Goal: Task Accomplishment & Management: Use online tool/utility

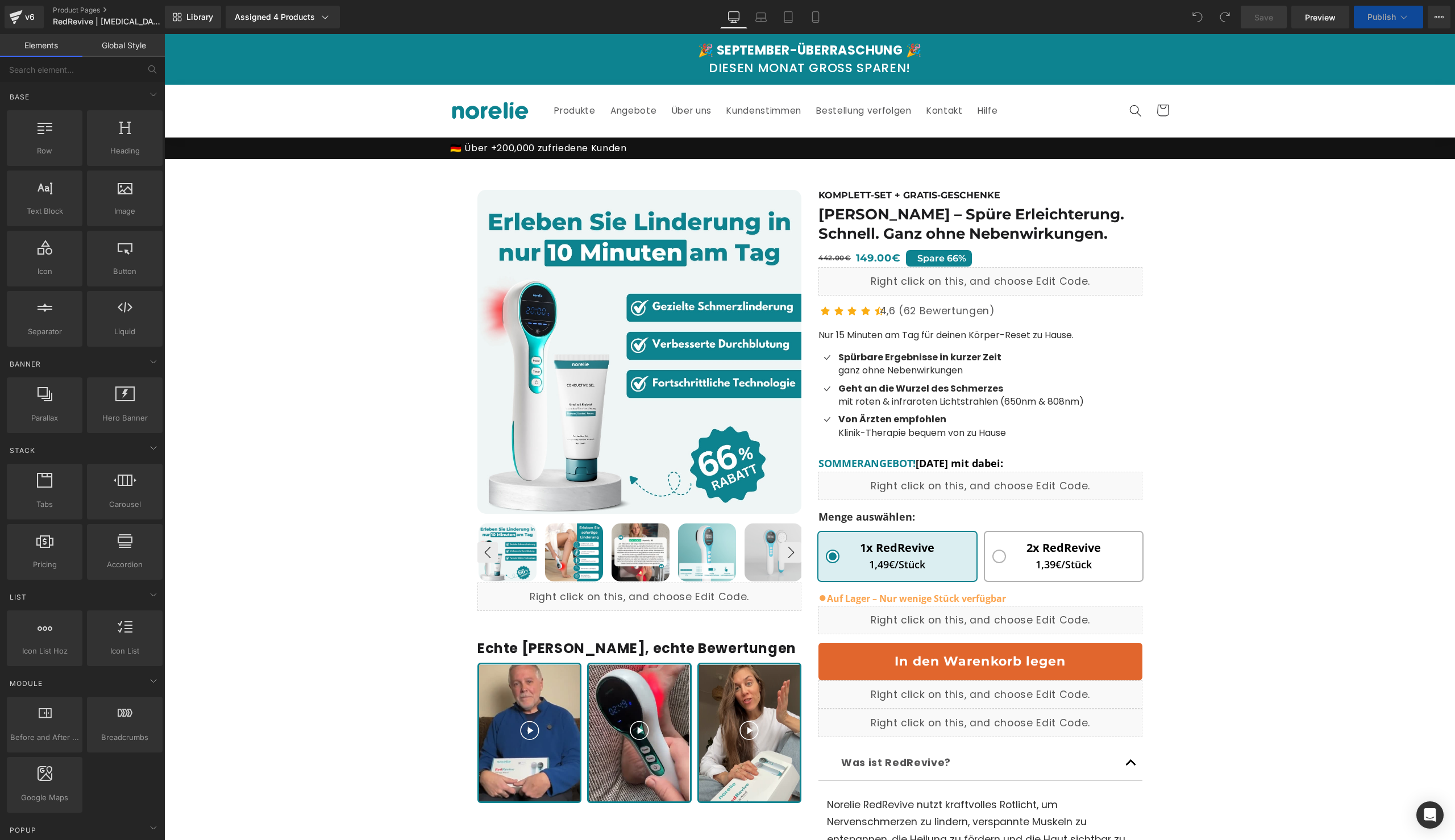
click at [864, 48] on div "🎉 SEPTEMBER-ÜBERRASCHUNG 🎉" at bounding box center [809, 50] width 223 height 14
click at [958, 247] on div "KOMPLETT-SET + GRATIS-GESCHENKE Heading Norelie RedRevive – Spüre Erleichterung…" at bounding box center [980, 596] width 341 height 813
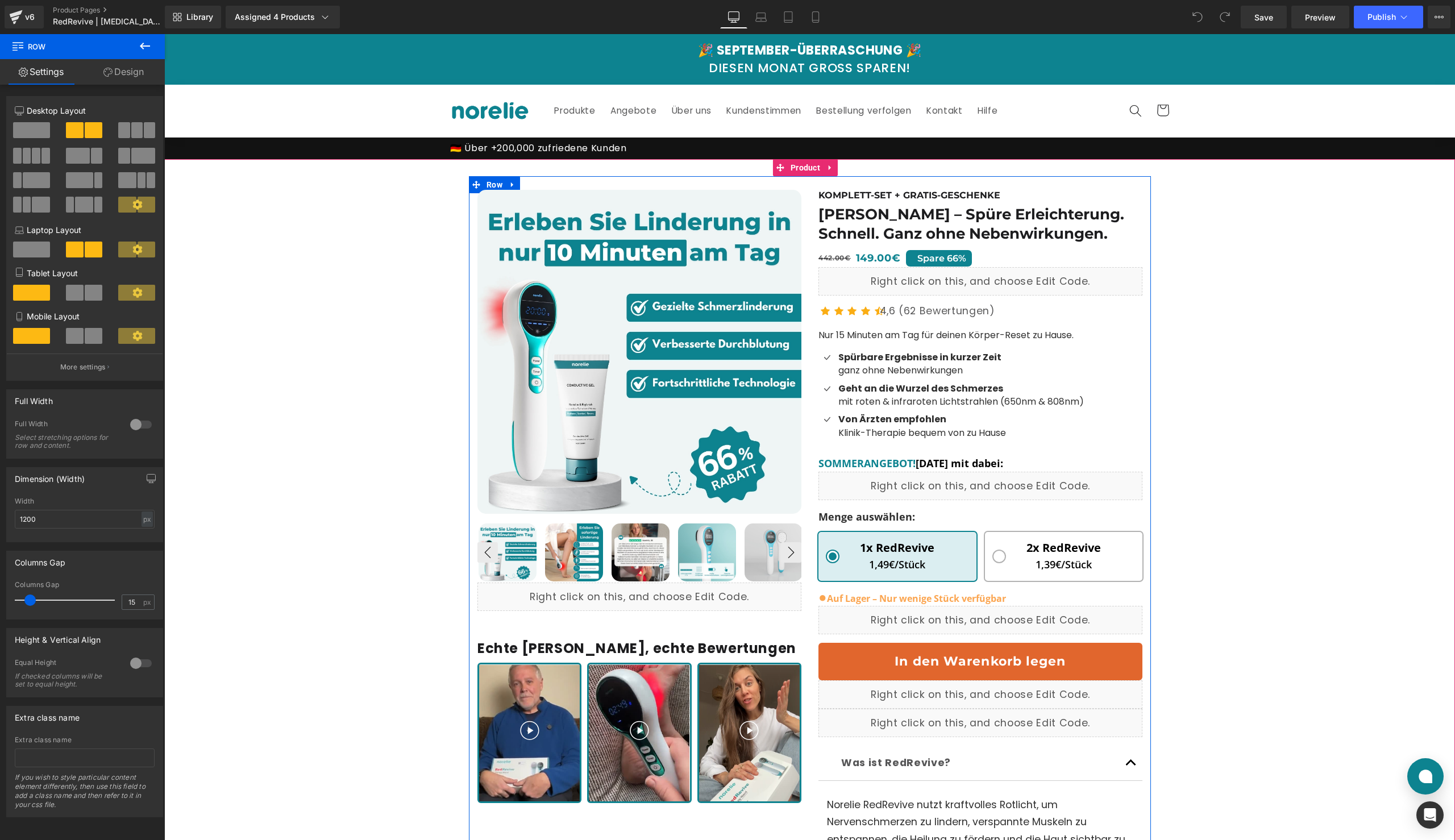
click at [881, 464] on span "SOMMERANGEBOT!" at bounding box center [866, 463] width 97 height 13
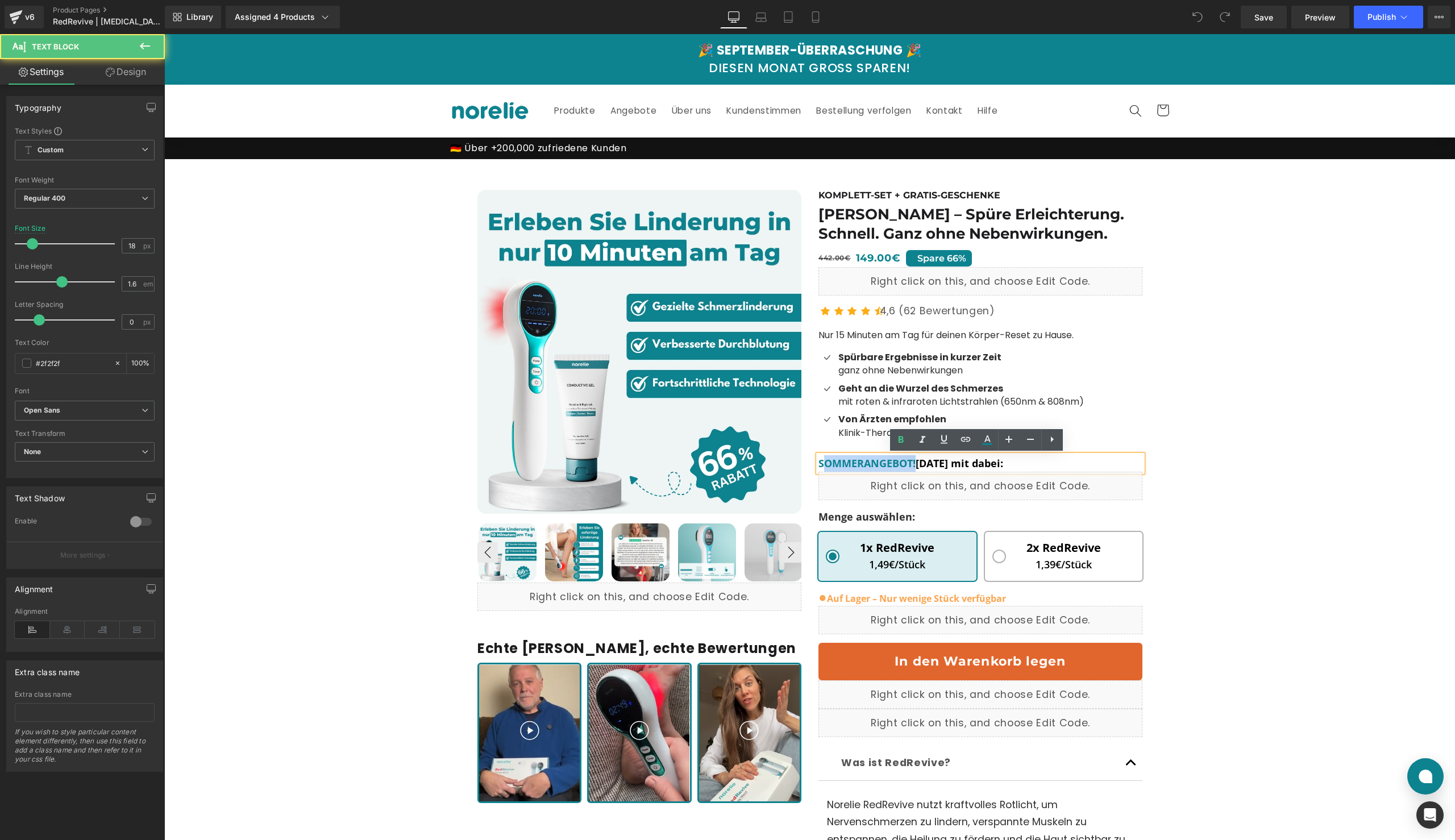
click at [881, 464] on span "SOMMERANGEBOT!" at bounding box center [866, 463] width 97 height 13
click at [937, 467] on span "[DATE] mit dabei:" at bounding box center [960, 463] width 88 height 13
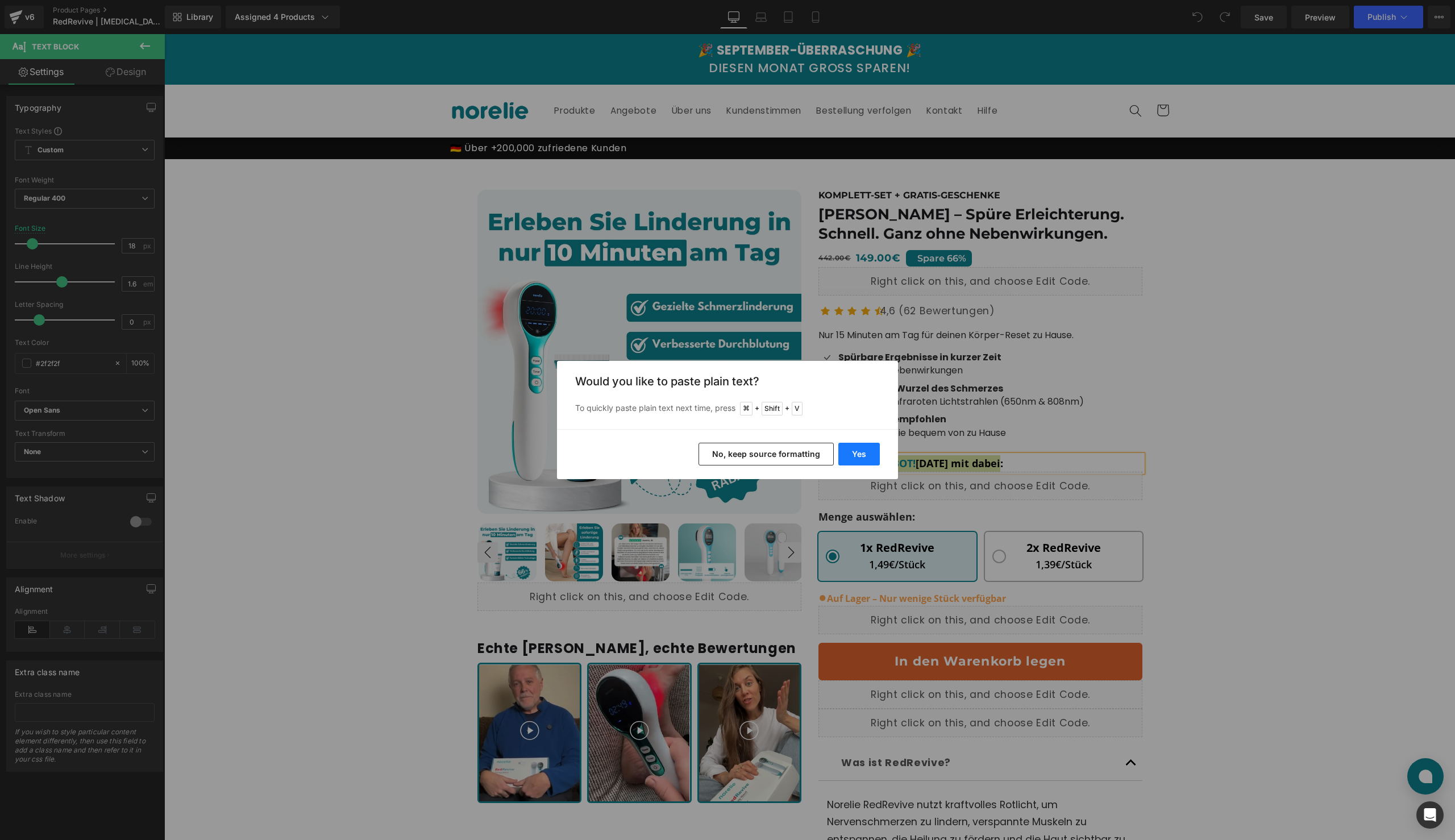
click at [858, 460] on button "Yes" at bounding box center [859, 454] width 41 height 23
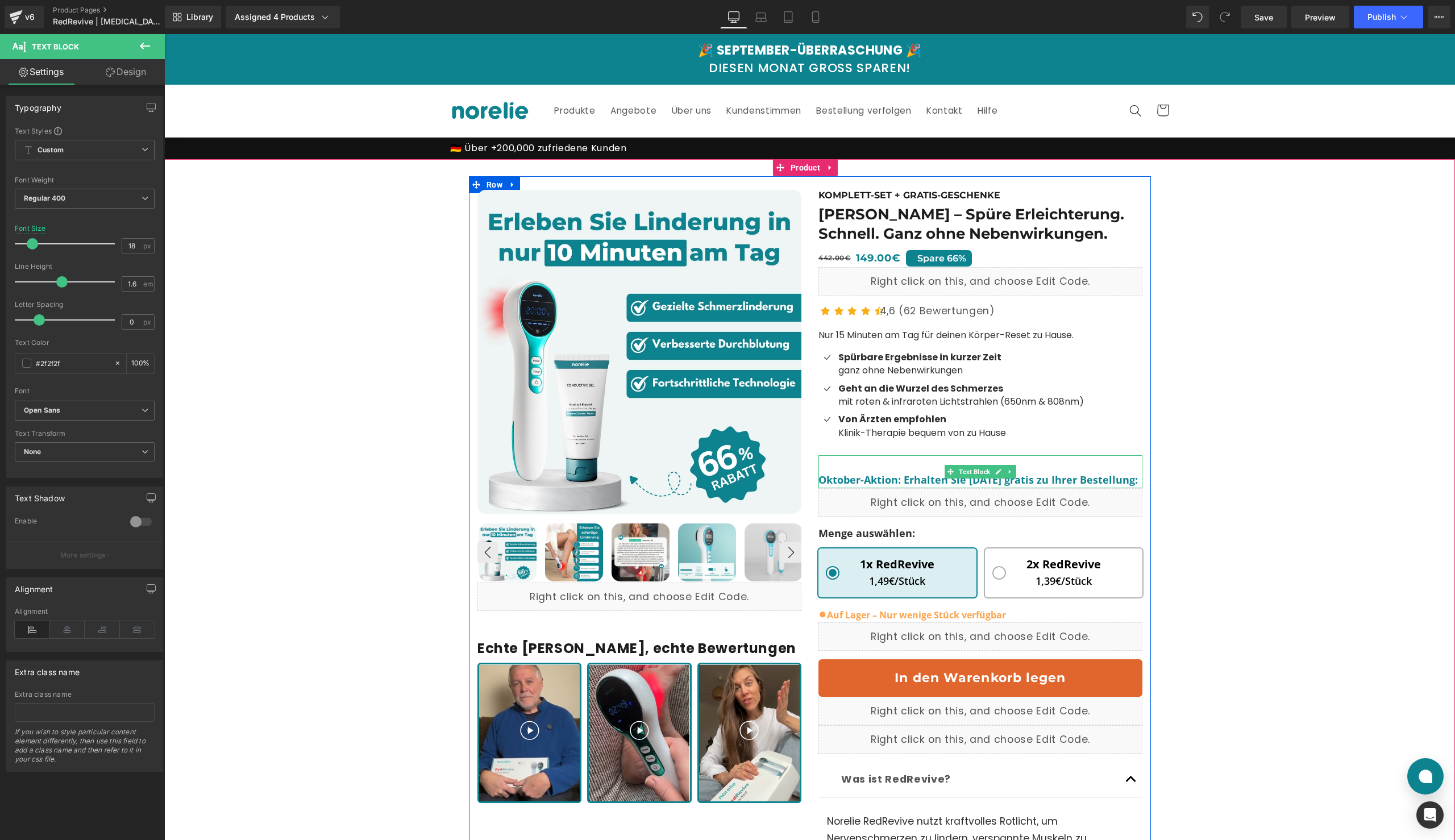
click at [862, 473] on b "Oktober-Aktion: Erhalten Sie [DATE] gratis zu Ihrer Bestellung:" at bounding box center [978, 480] width 319 height 13
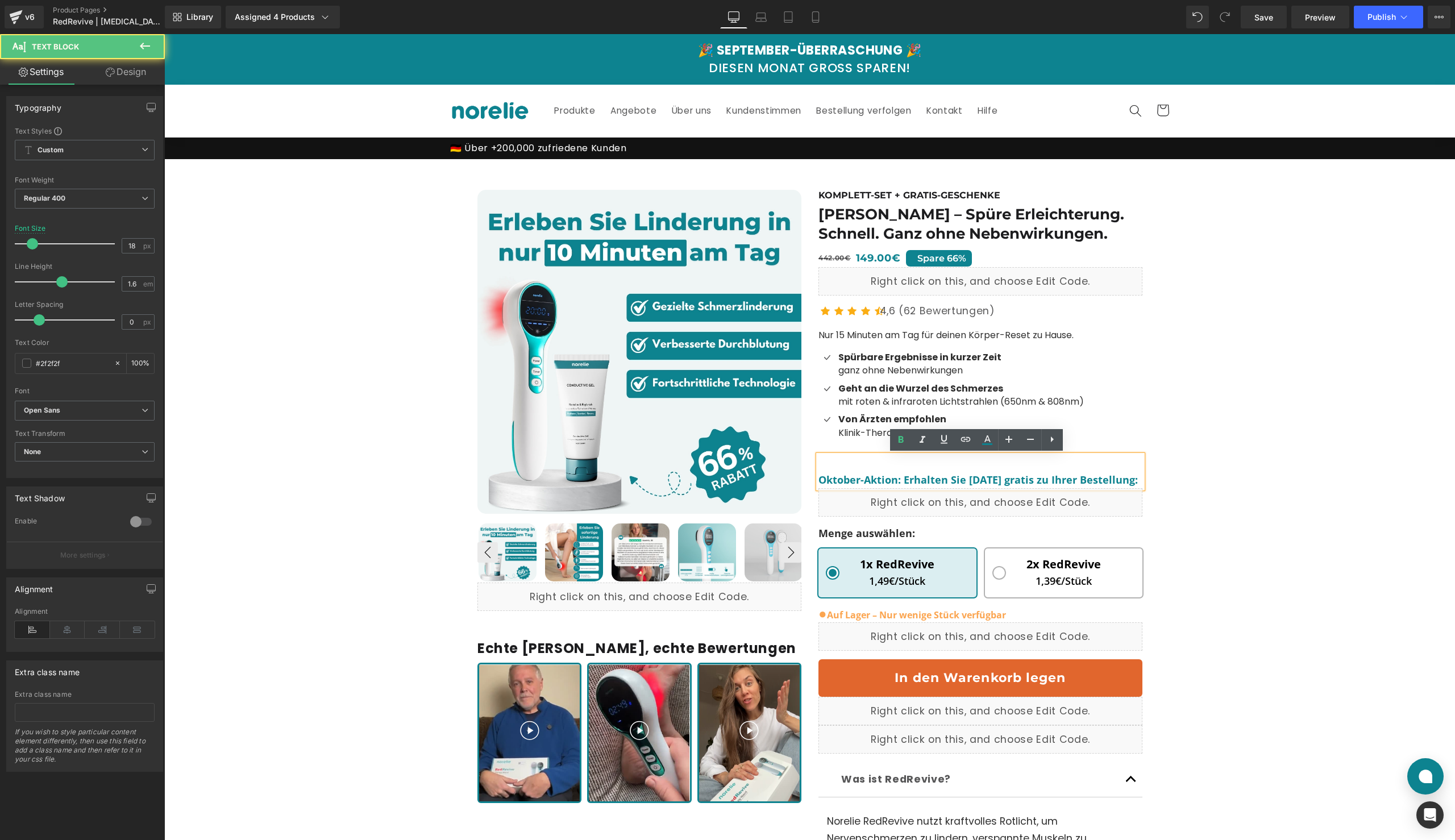
click at [818, 479] on b "Oktober-Aktion: Erhalten Sie [DATE] gratis zu Ihrer Bestellung:" at bounding box center [978, 480] width 319 height 13
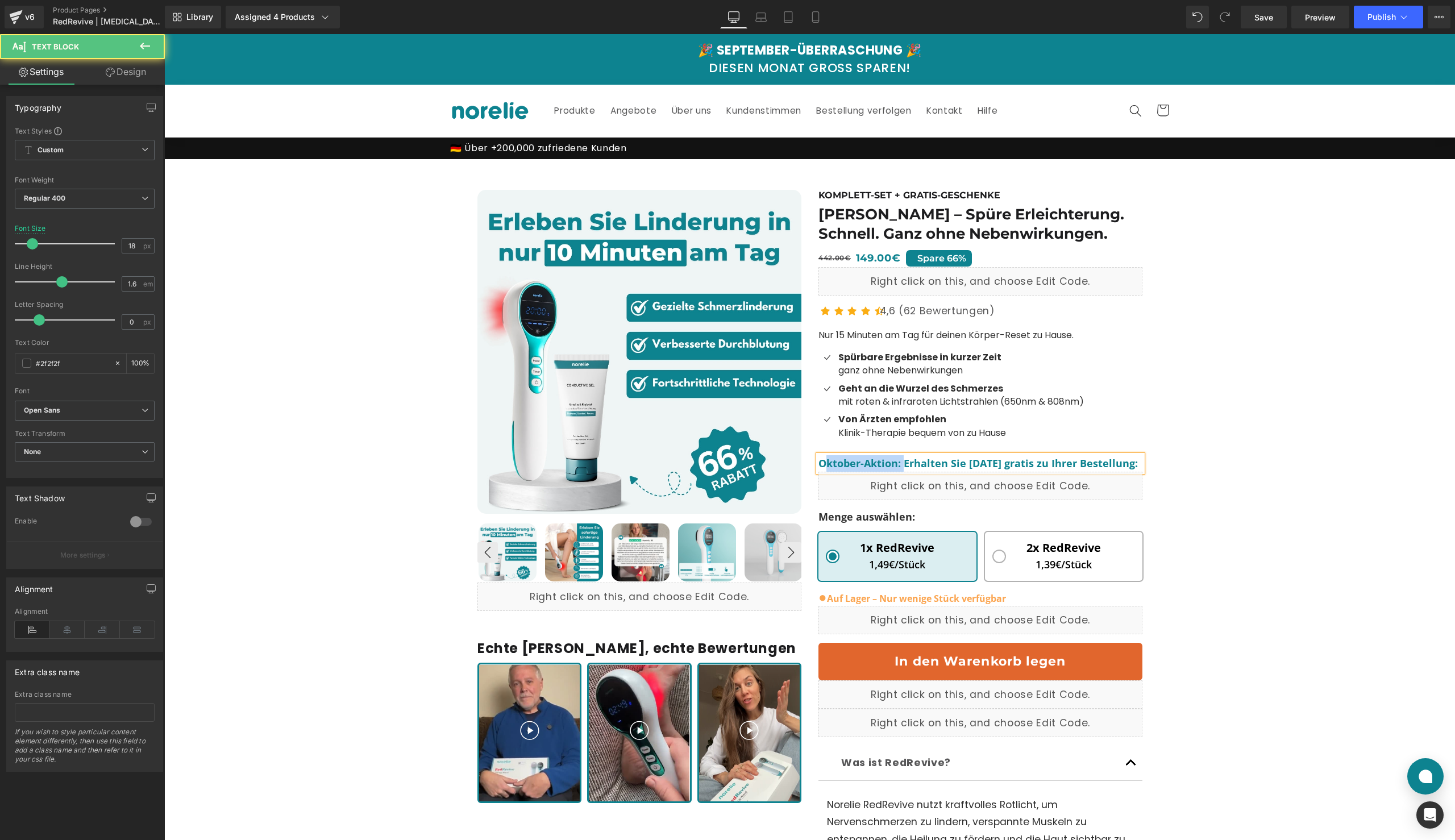
drag, startPoint x: 899, startPoint y: 464, endPoint x: 819, endPoint y: 464, distance: 80.0
click at [819, 464] on b "Oktober-Aktion: Erhalten Sie [DATE] gratis zu Ihrer Bestellung:" at bounding box center [978, 463] width 319 height 13
click at [899, 463] on b "Oktober-Aktion: Erhalten Sie [DATE] gratis zu Ihrer Bestellung:" at bounding box center [978, 463] width 319 height 13
drag, startPoint x: 899, startPoint y: 463, endPoint x: 1175, endPoint y: 463, distance: 276.0
click at [1175, 463] on div "BEST SELLER (P) Image" at bounding box center [810, 593] width 1279 height 836
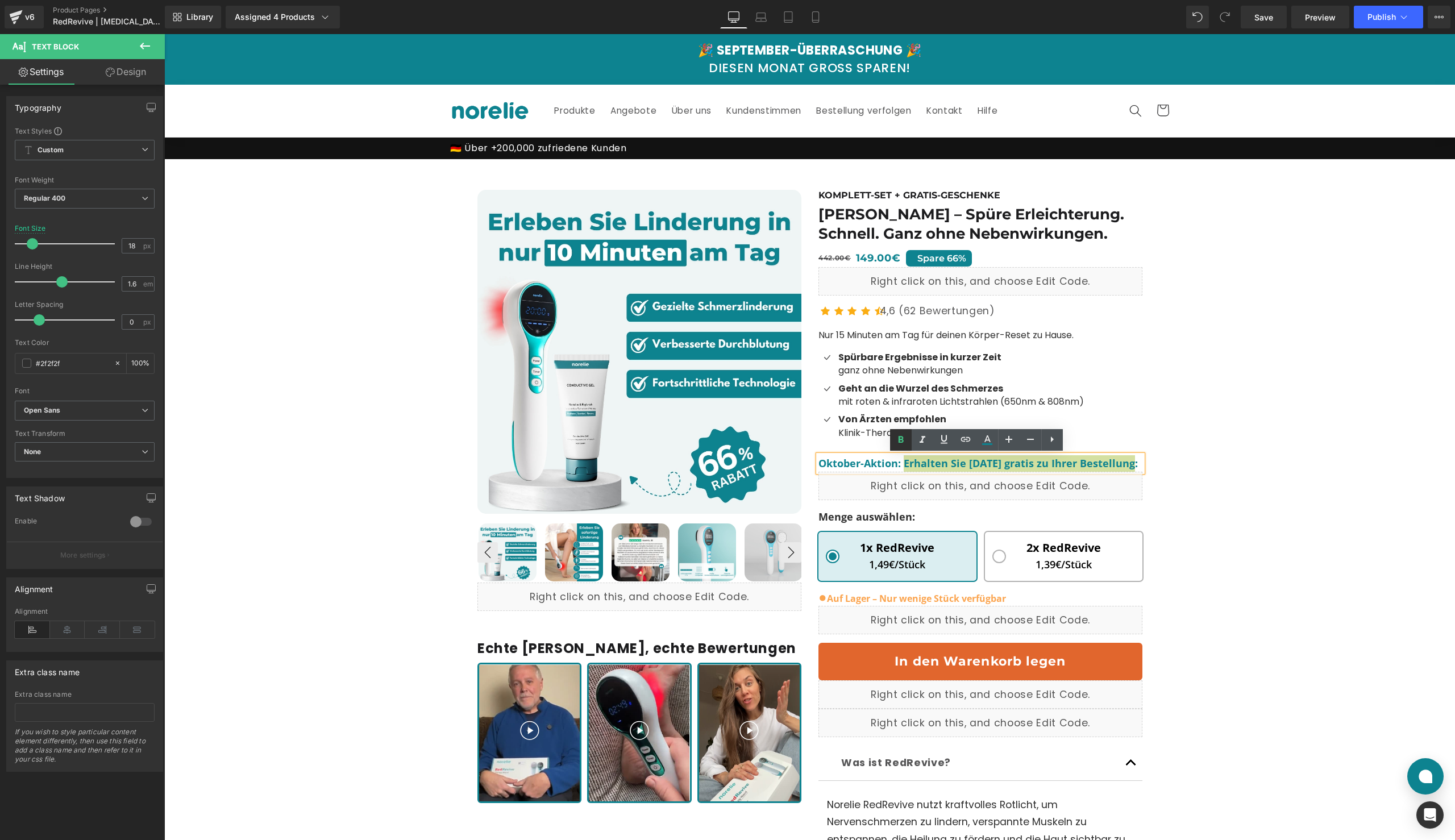
click at [898, 439] on icon at bounding box center [901, 440] width 5 height 7
click at [984, 437] on icon at bounding box center [988, 439] width 13 height 13
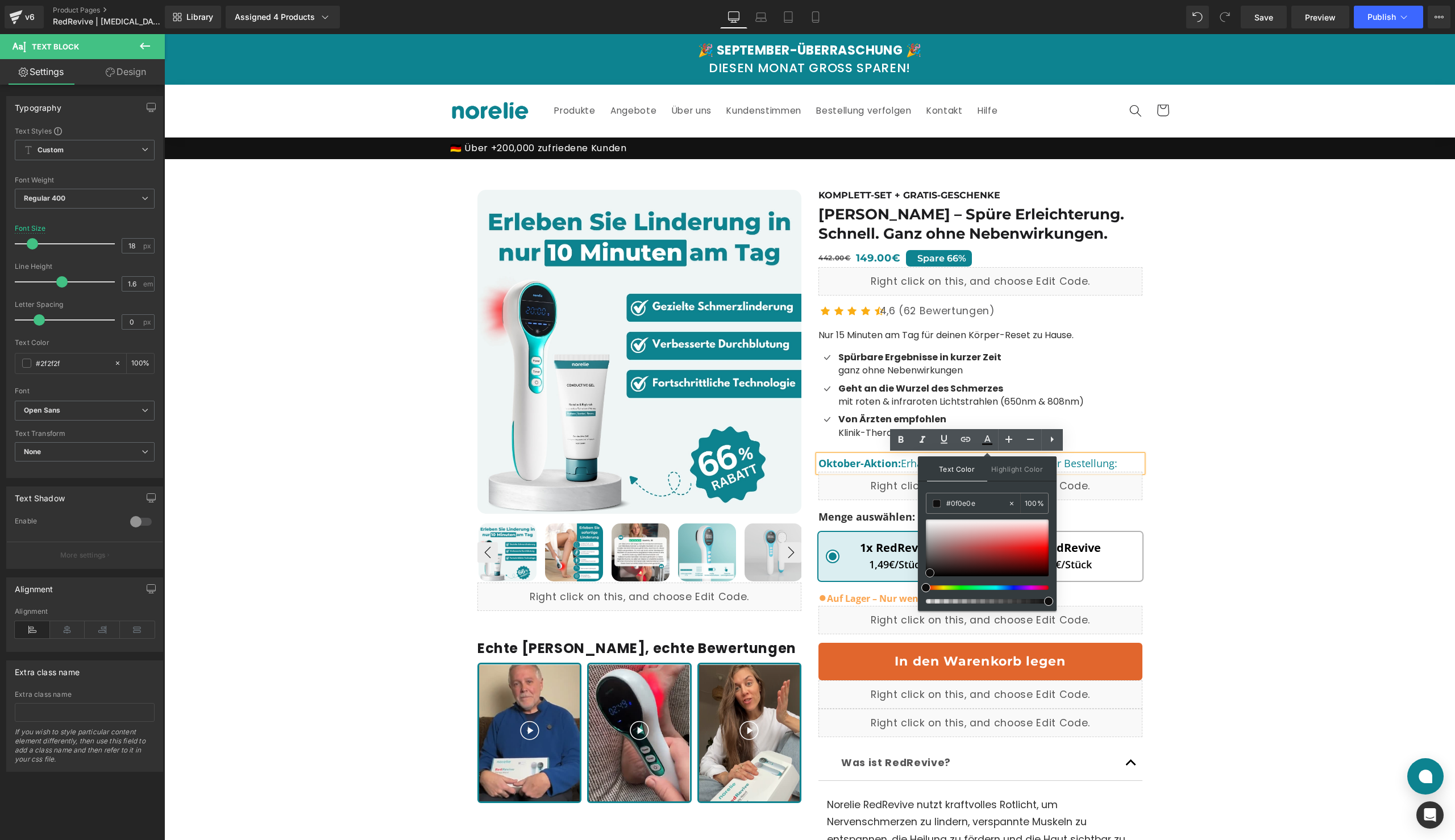
drag, startPoint x: 935, startPoint y: 566, endPoint x: 930, endPoint y: 573, distance: 8.6
click at [930, 573] on div at bounding box center [988, 548] width 123 height 57
click at [903, 439] on icon at bounding box center [901, 439] width 13 height 13
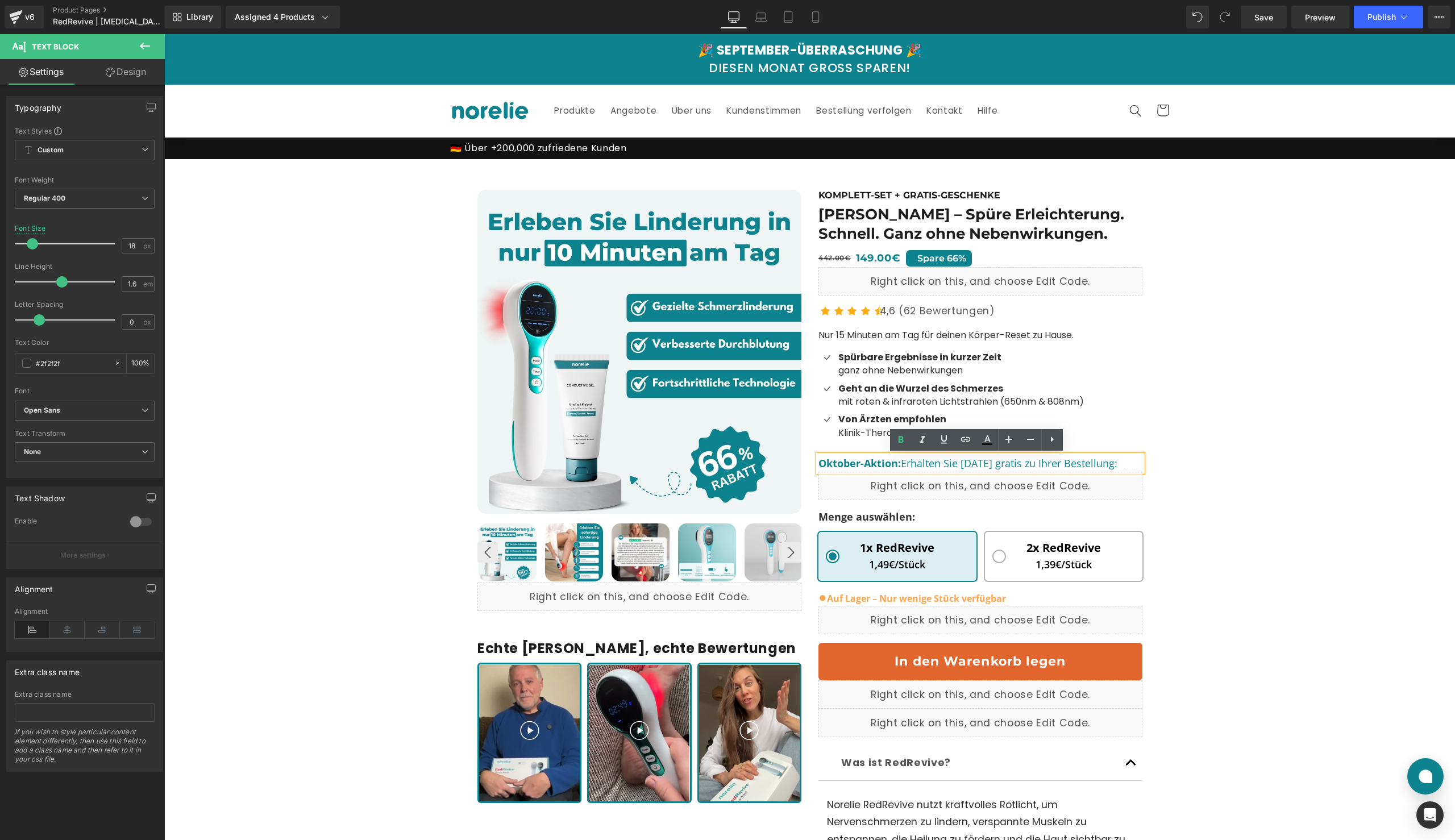
click at [944, 456] on font "Oktober-Aktion: Erhalten Sie [DATE] gratis zu Ihrer Bestellung:" at bounding box center [967, 463] width 299 height 13
drag, startPoint x: 900, startPoint y: 464, endPoint x: 1135, endPoint y: 461, distance: 235.0
click at [1135, 462] on p "Oktober-Aktion: Erhalten Sie [DATE] gratis zu Ihrer Bestellung:" at bounding box center [980, 464] width 324 height 17
click at [986, 439] on icon at bounding box center [987, 439] width 6 height 7
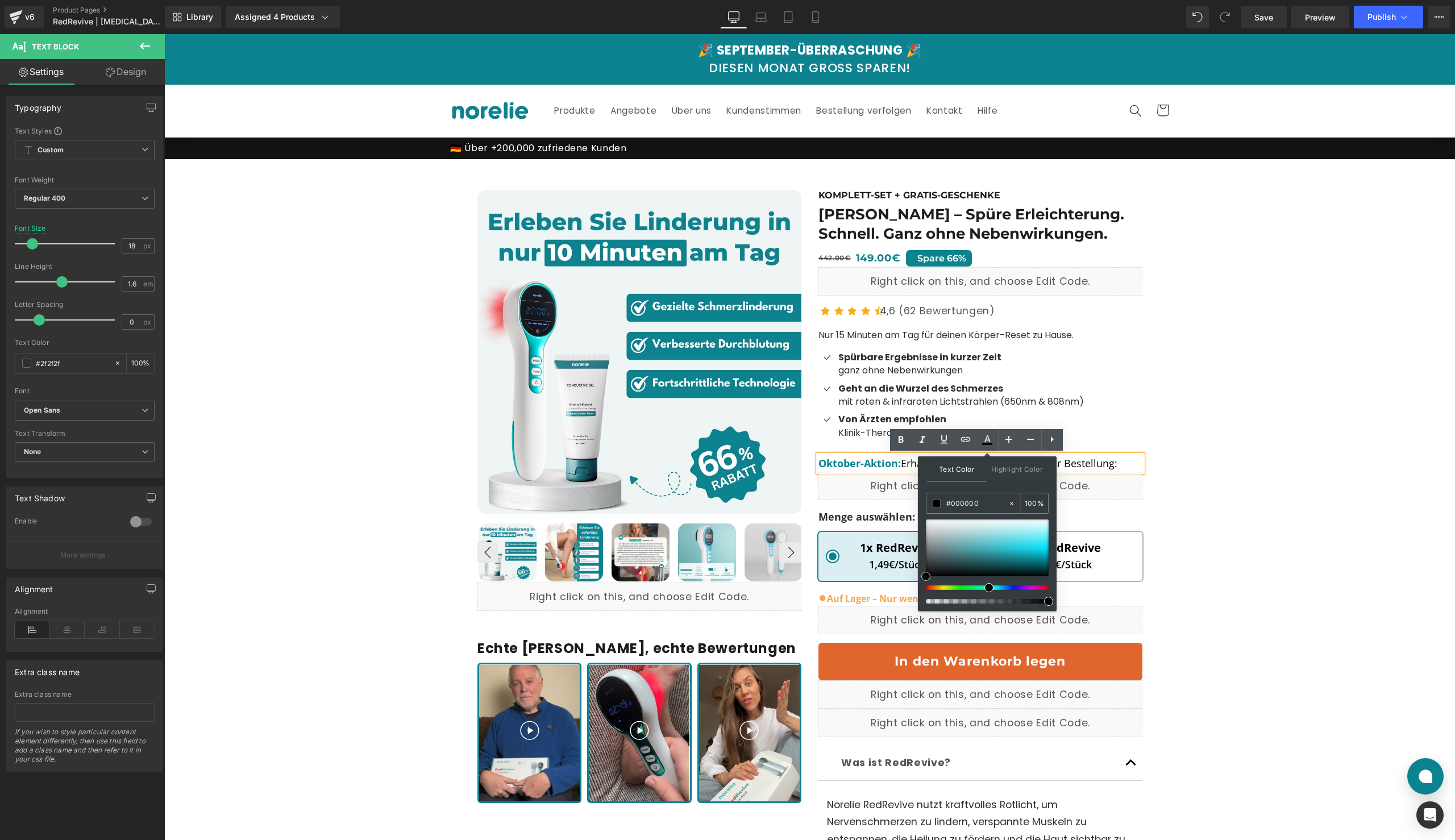
drag, startPoint x: 937, startPoint y: 569, endPoint x: 918, endPoint y: 580, distance: 22.0
click at [918, 580] on div "Text Color Highlight Color #333333 #2f2f2f 100 % transparent 0 %" at bounding box center [987, 534] width 139 height 155
click at [1186, 485] on div "BEST SELLER (P) Image" at bounding box center [810, 593] width 1279 height 836
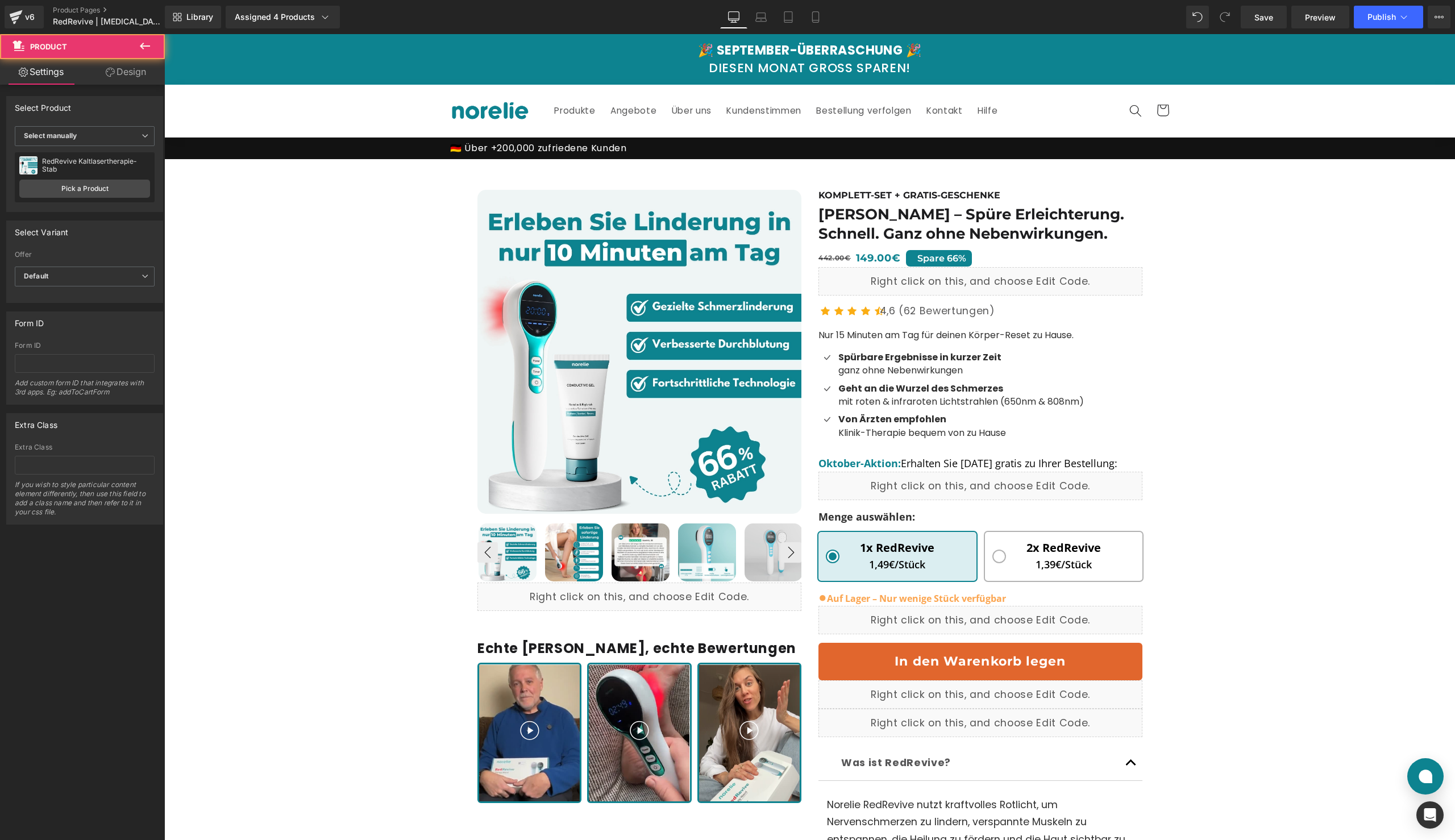
click at [1132, 465] on p "Oktober-Aktion: Erhalten Sie [DATE] gratis zu Ihrer Bestellung:" at bounding box center [980, 464] width 324 height 17
click at [1198, 480] on div "BEST SELLER (P) Image" at bounding box center [810, 593] width 1279 height 836
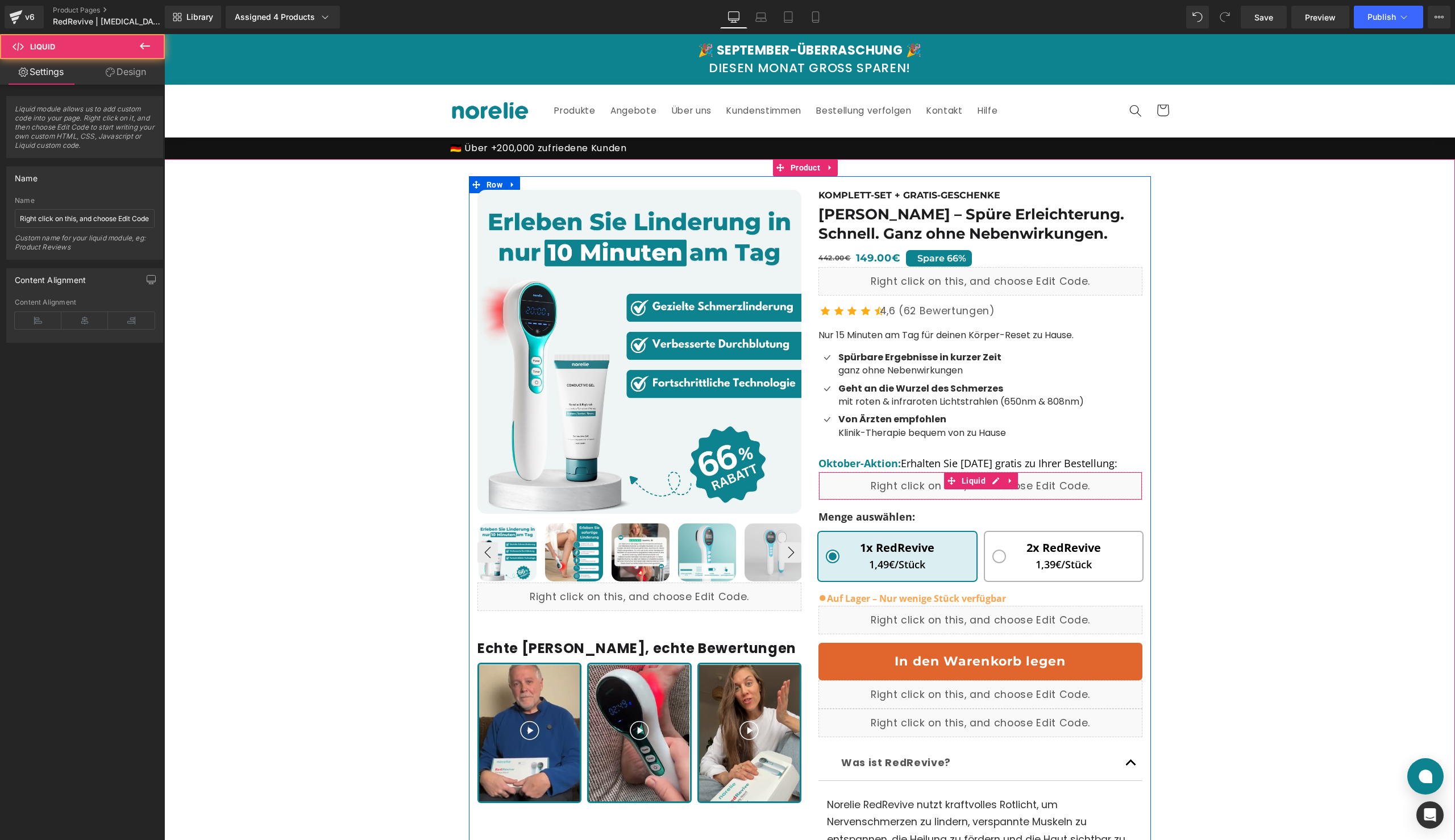
click at [1090, 477] on div "Liquid" at bounding box center [980, 486] width 324 height 29
click at [1012, 461] on link at bounding box center [1010, 464] width 12 height 13
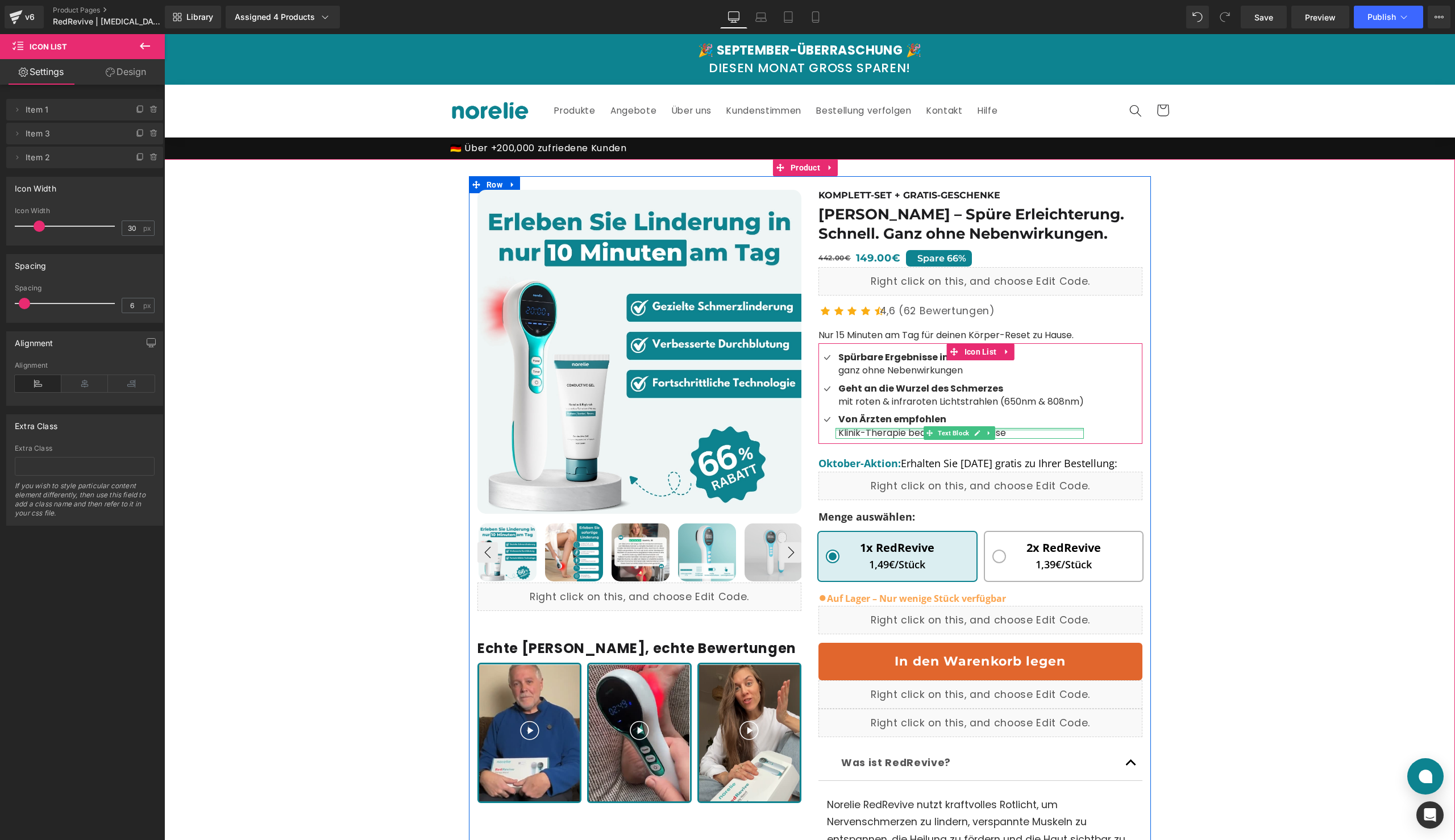
drag, startPoint x: 1015, startPoint y: 442, endPoint x: 1015, endPoint y: 427, distance: 15.0
click at [1015, 427] on div "Icon Spürbare Ergebnisse in kurzer Zeit Text Block ganz ohne Nebenwirkungen Tex…" at bounding box center [980, 394] width 324 height 101
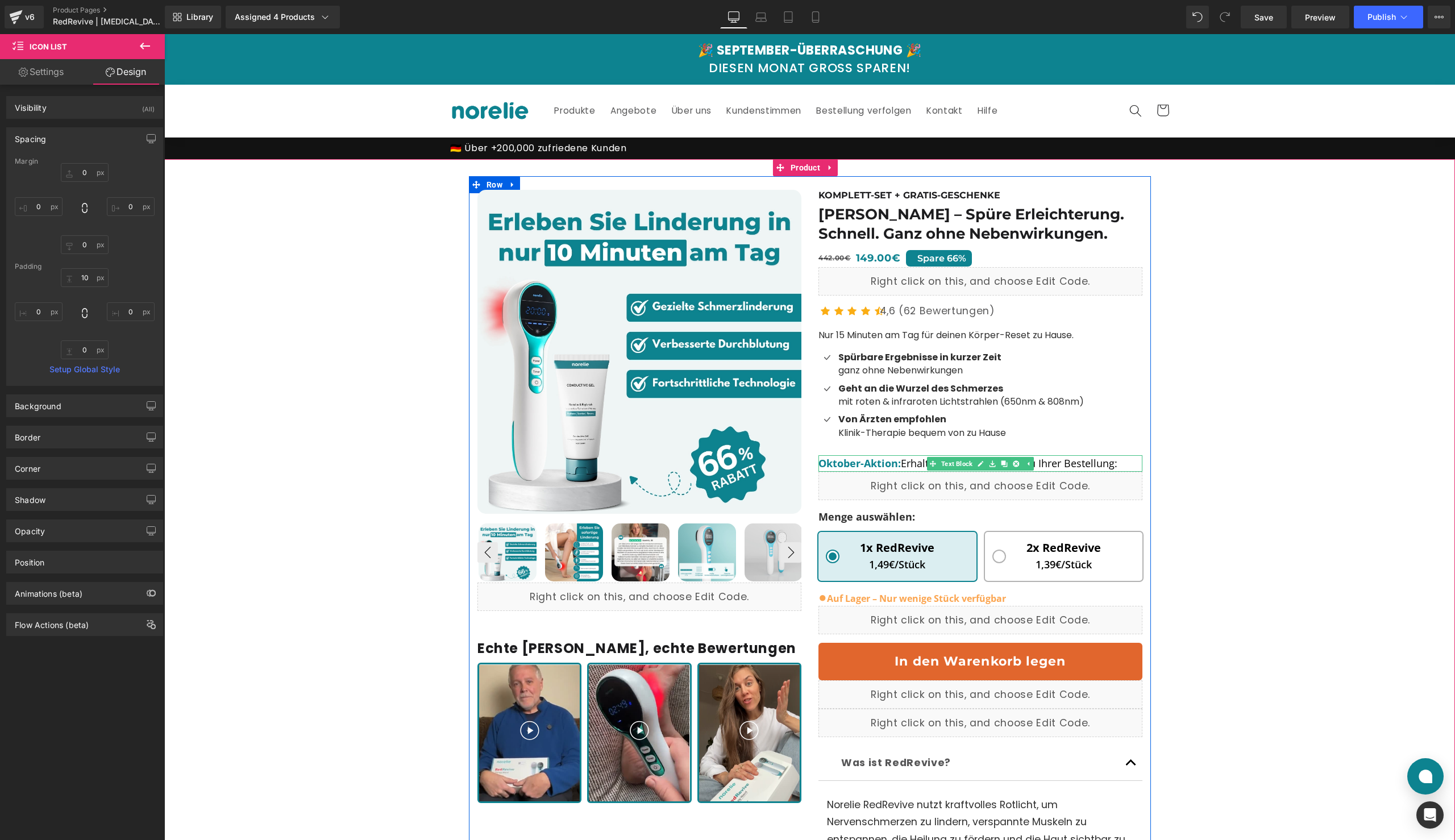
click at [901, 463] on span "Erhalten Sie [DATE] gratis zu Ihrer Bestellung:" at bounding box center [1009, 463] width 216 height 13
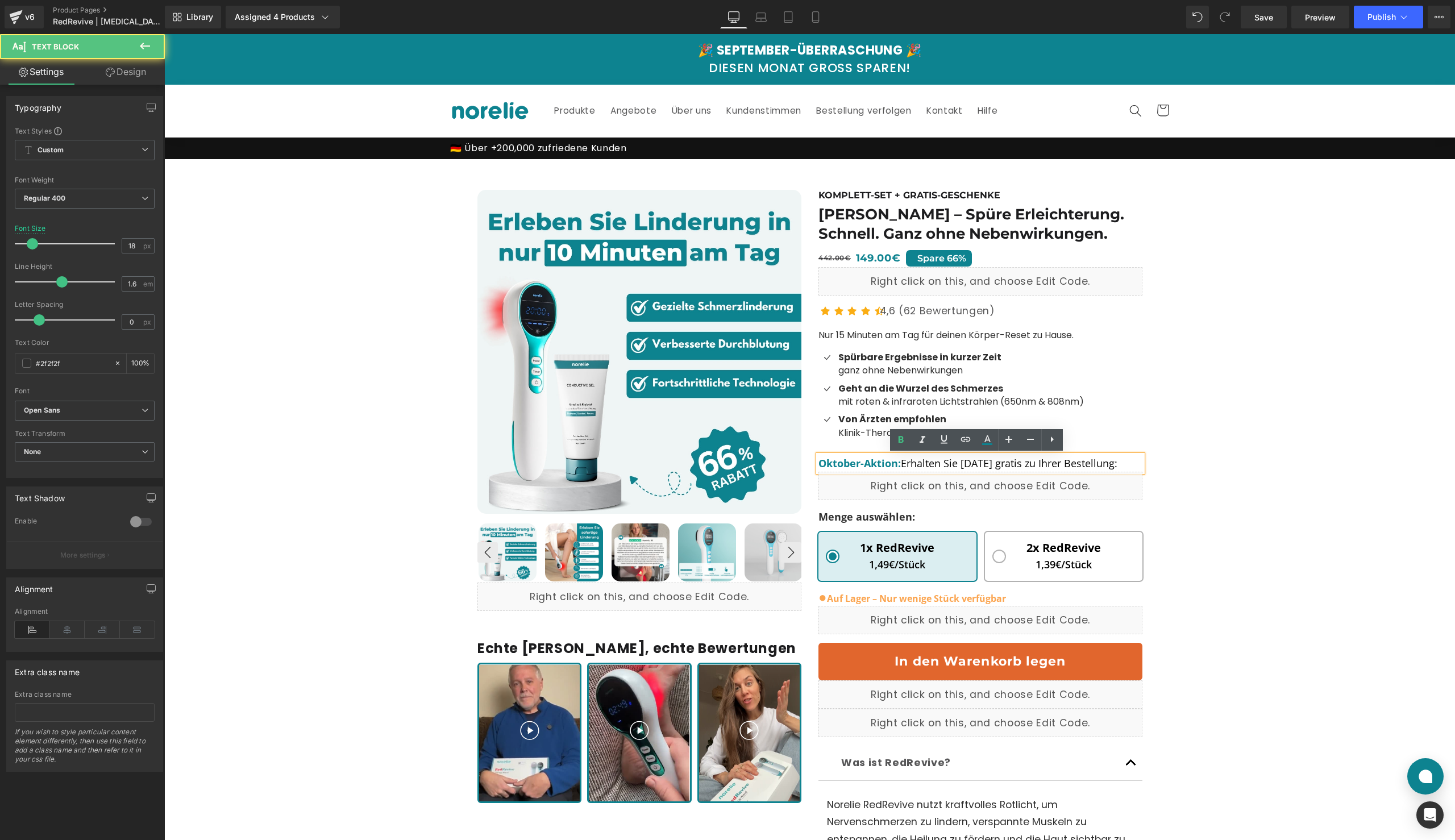
click at [1130, 466] on p "Oktober-Aktion: Erhalten Sie [DATE] gratis zu Ihrer Bestellung:" at bounding box center [980, 464] width 324 height 17
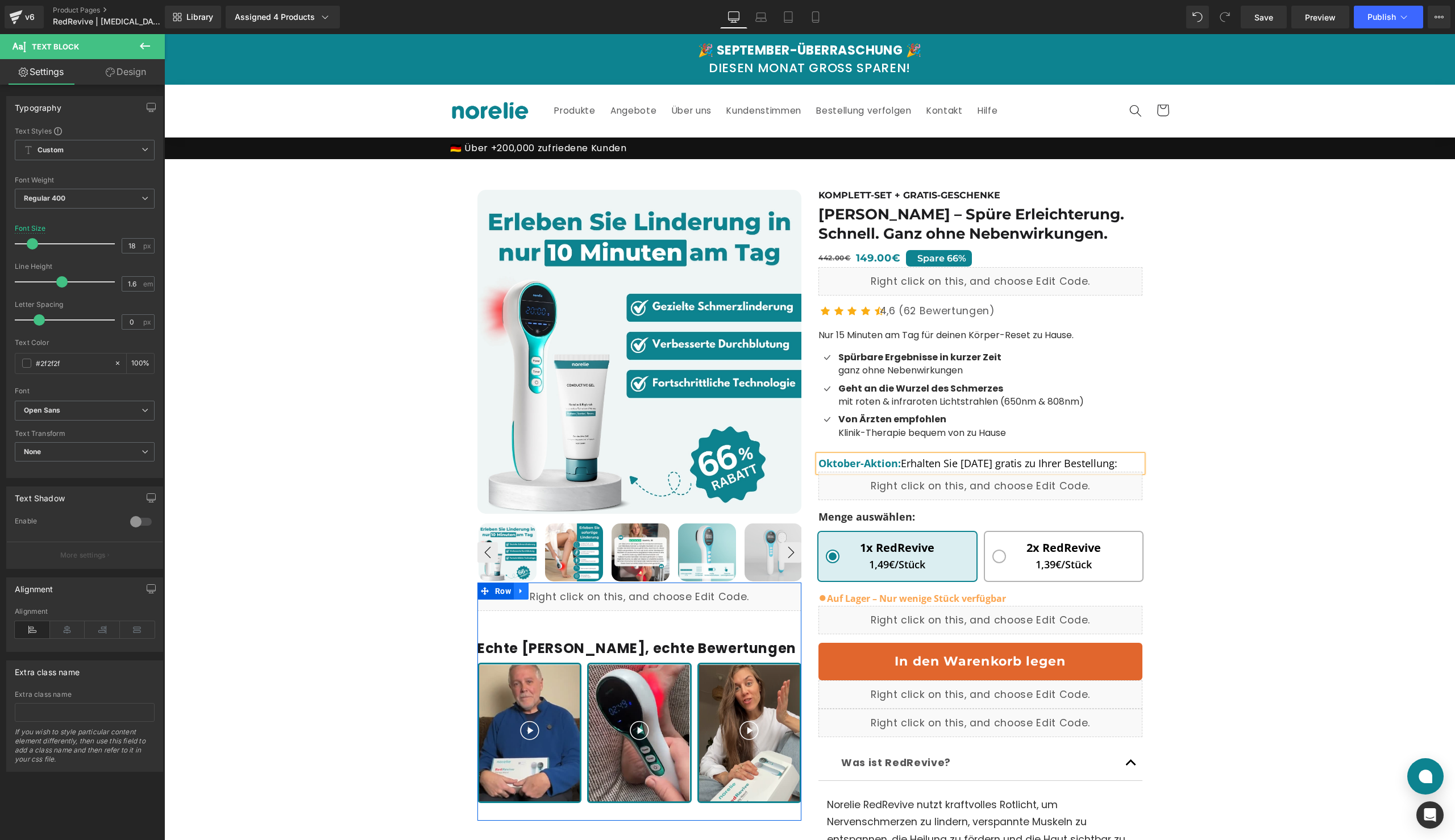
click at [518, 596] on link at bounding box center [521, 591] width 15 height 17
click at [551, 593] on icon at bounding box center [550, 590] width 8 height 8
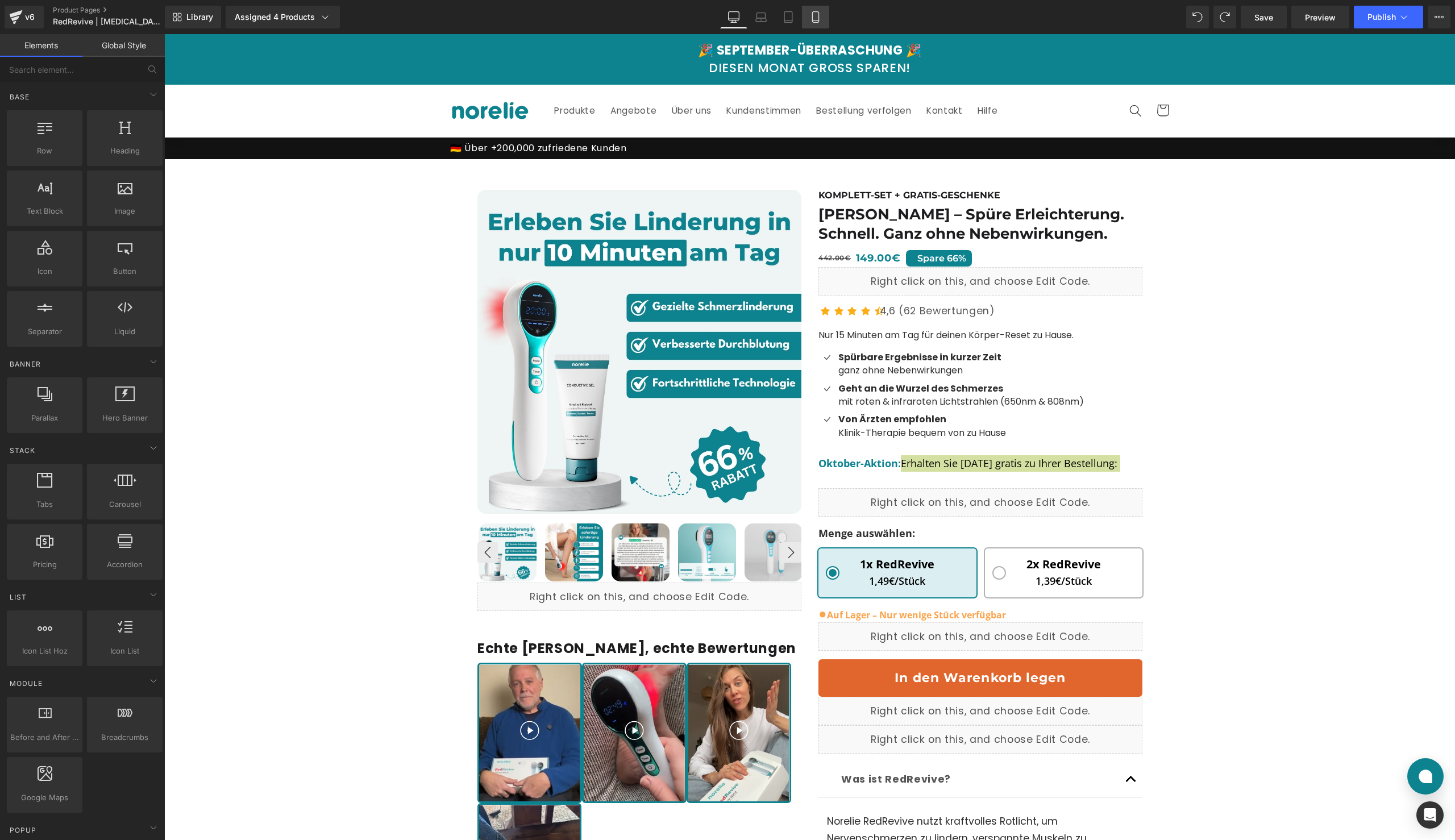
click at [818, 19] on icon at bounding box center [816, 18] width 12 height 12
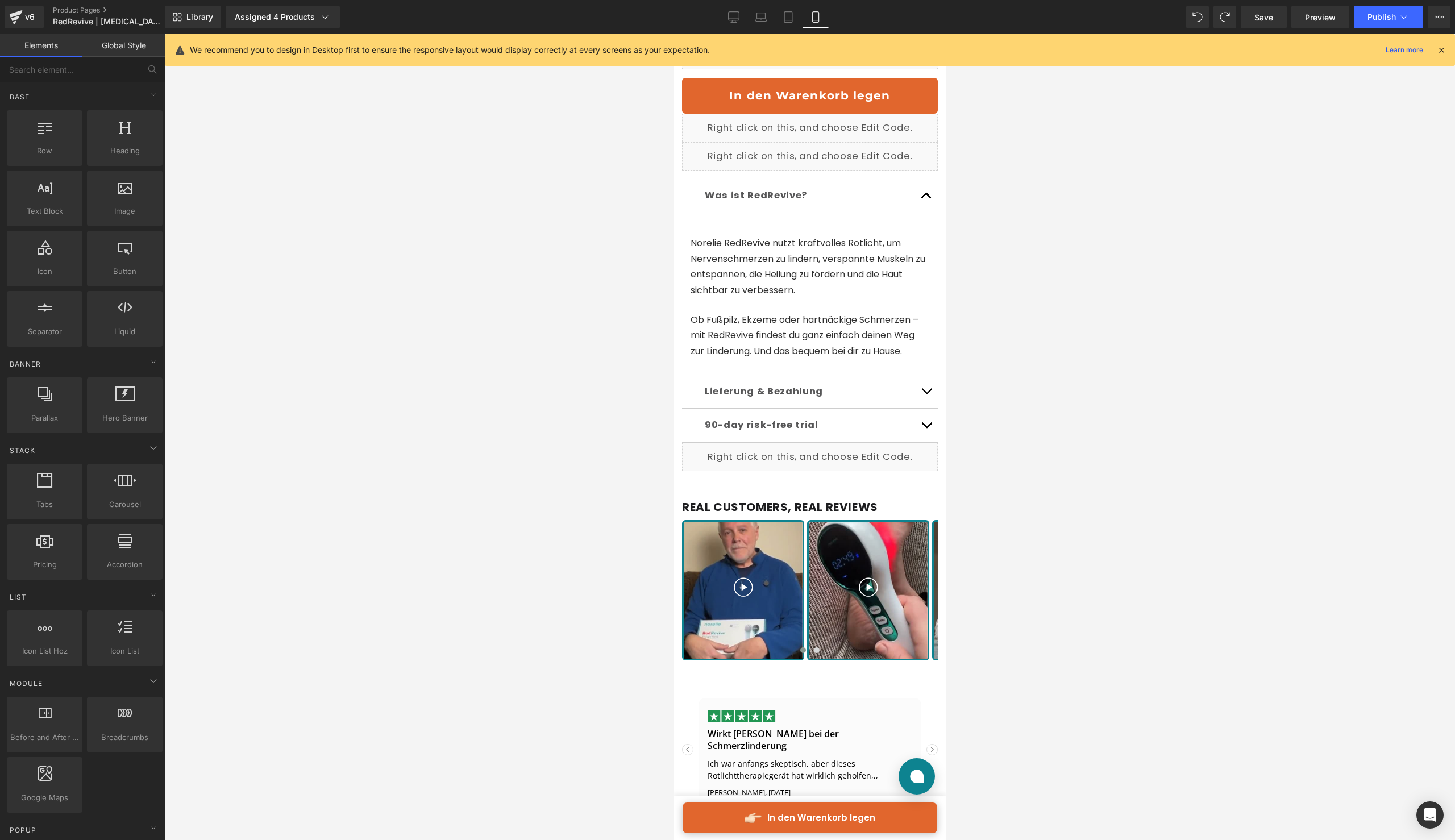
scroll to position [899, 0]
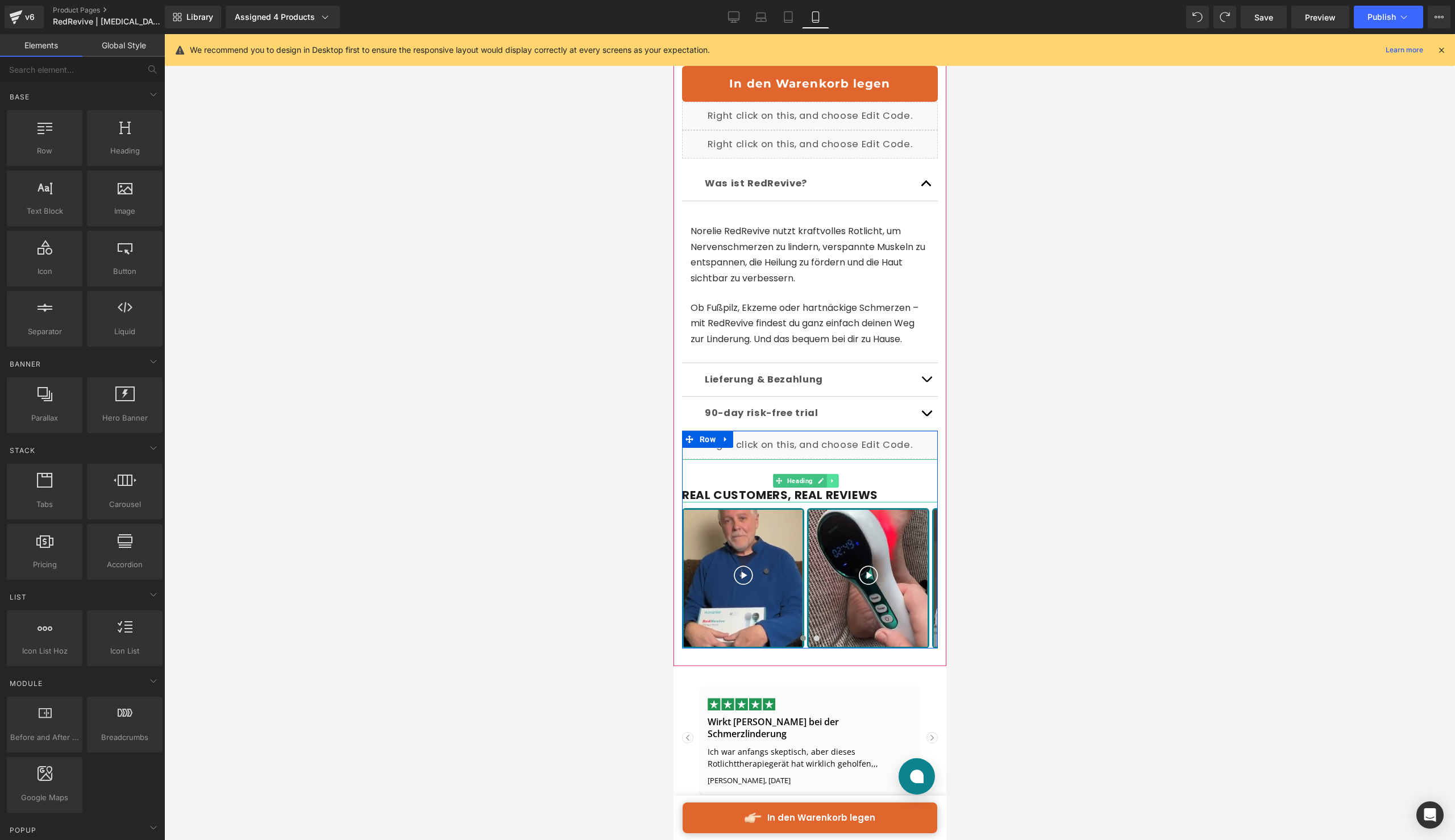
click at [831, 484] on icon at bounding box center [831, 481] width 6 height 7
click at [724, 444] on icon at bounding box center [725, 439] width 8 height 8
click at [758, 444] on icon at bounding box center [754, 439] width 8 height 8
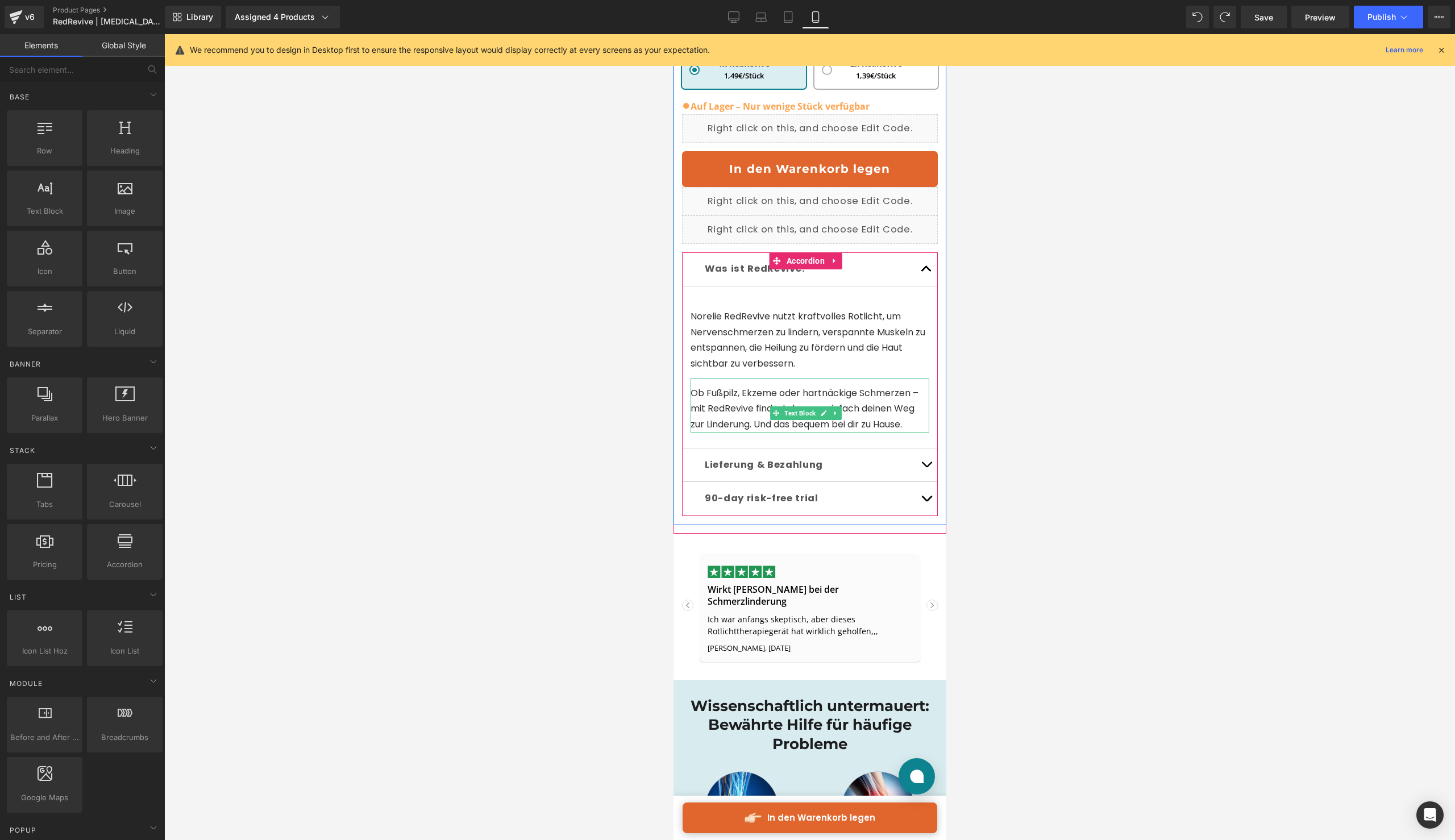
scroll to position [706, 0]
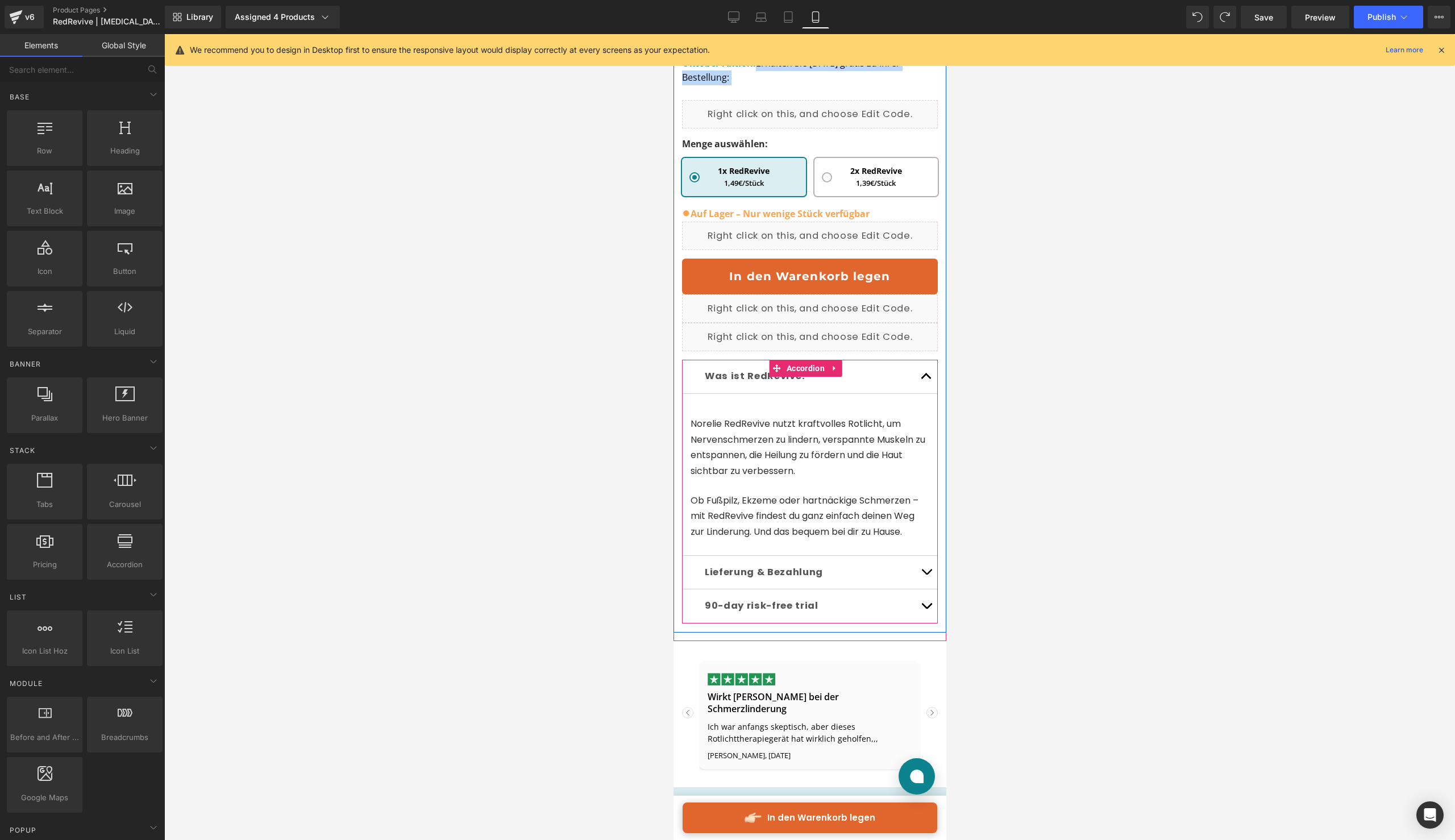
click at [914, 393] on button "button" at bounding box center [925, 376] width 23 height 34
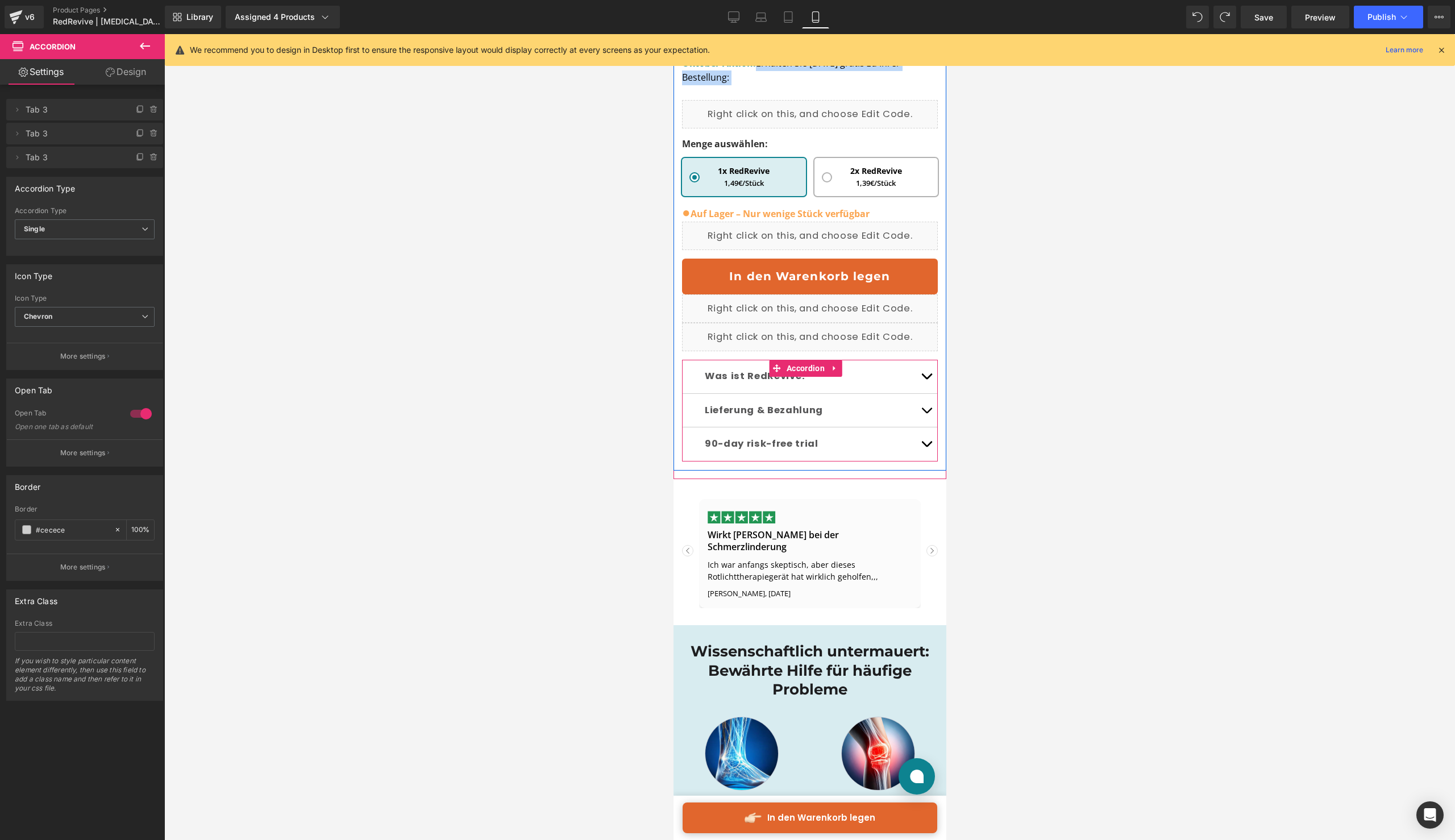
click at [790, 451] on span "Text Block" at bounding box center [803, 444] width 36 height 13
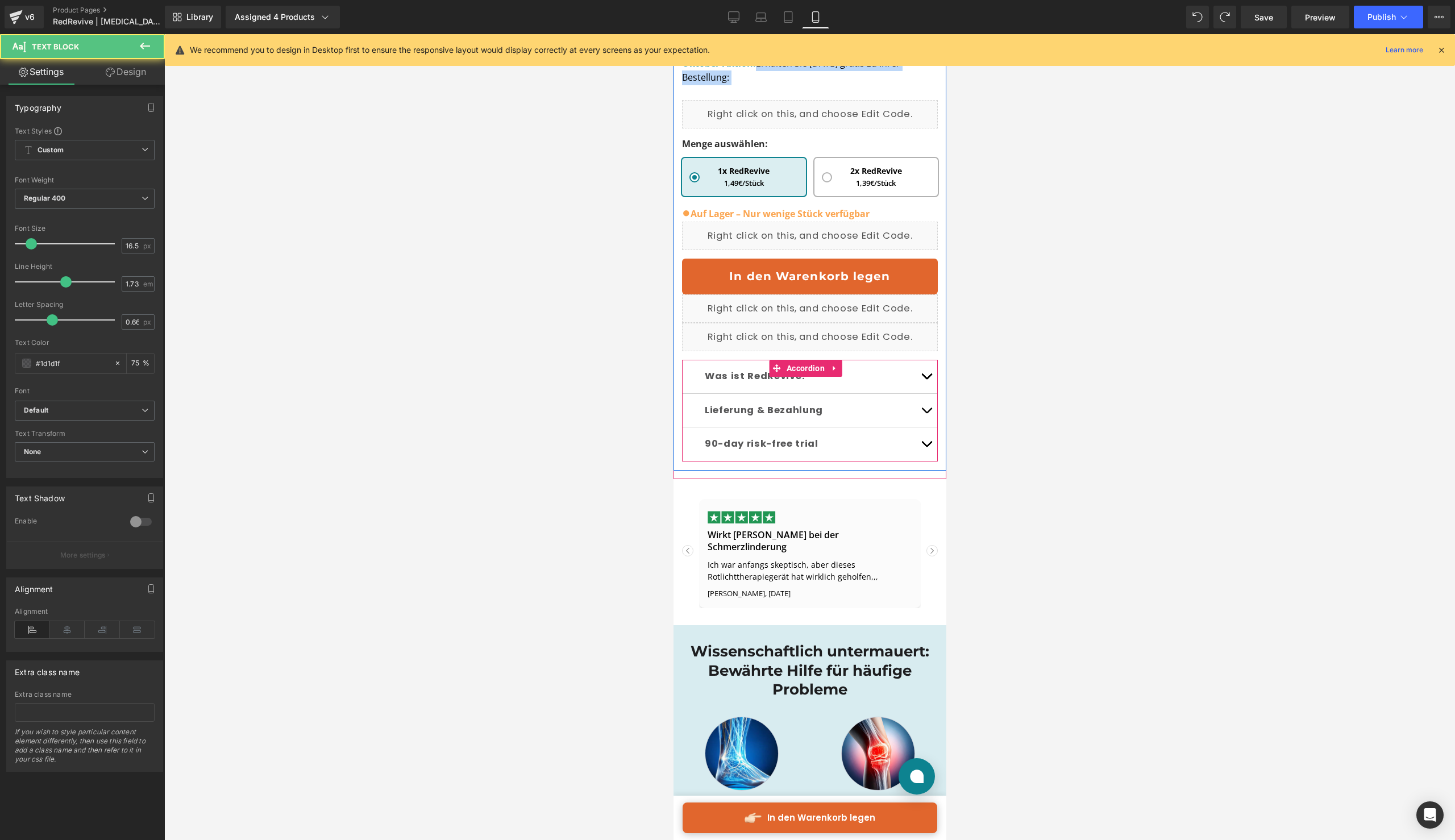
click at [915, 457] on button "button" at bounding box center [925, 444] width 23 height 34
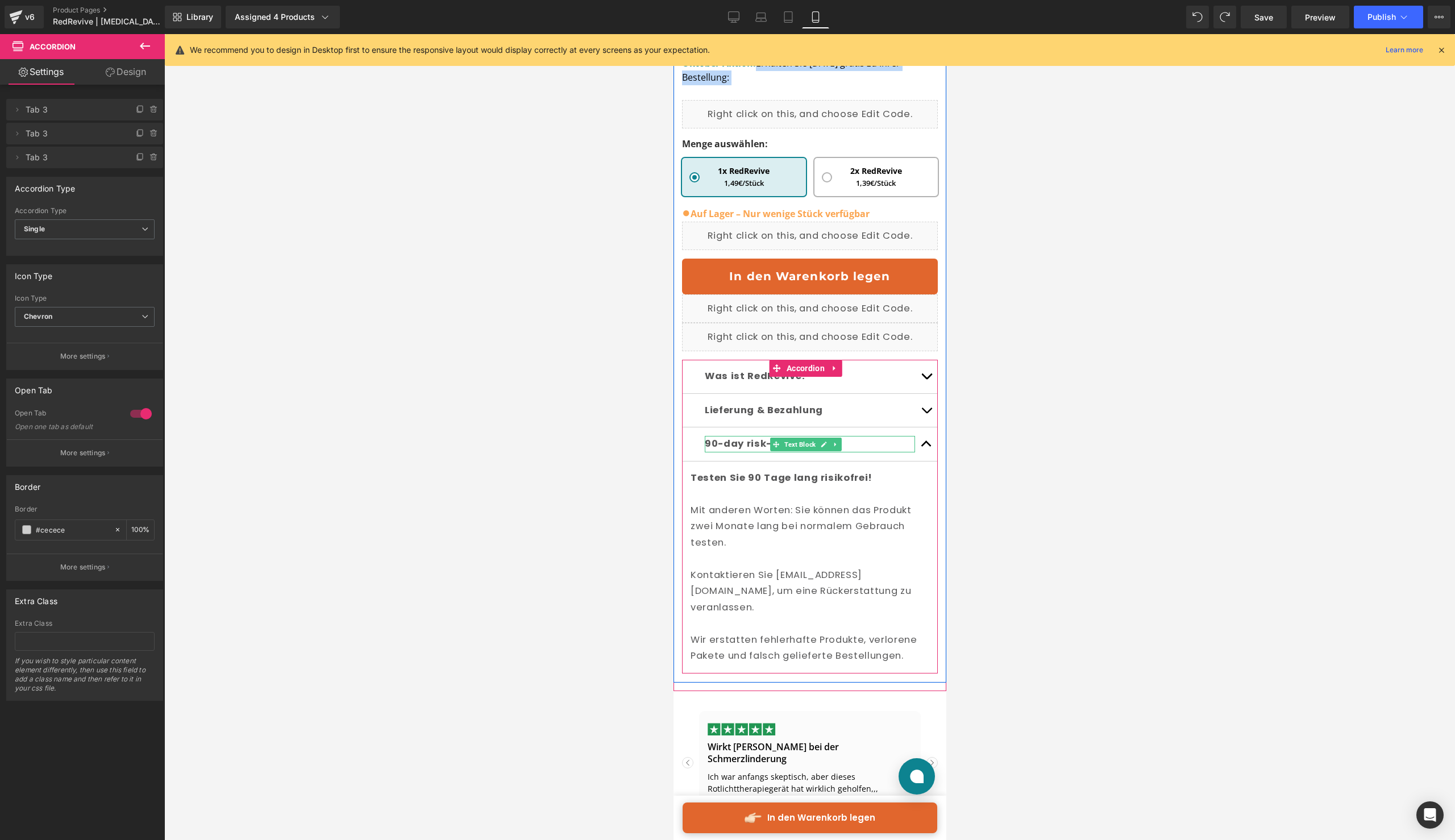
click at [728, 450] on b "90-day risk-free trial" at bounding box center [761, 444] width 114 height 13
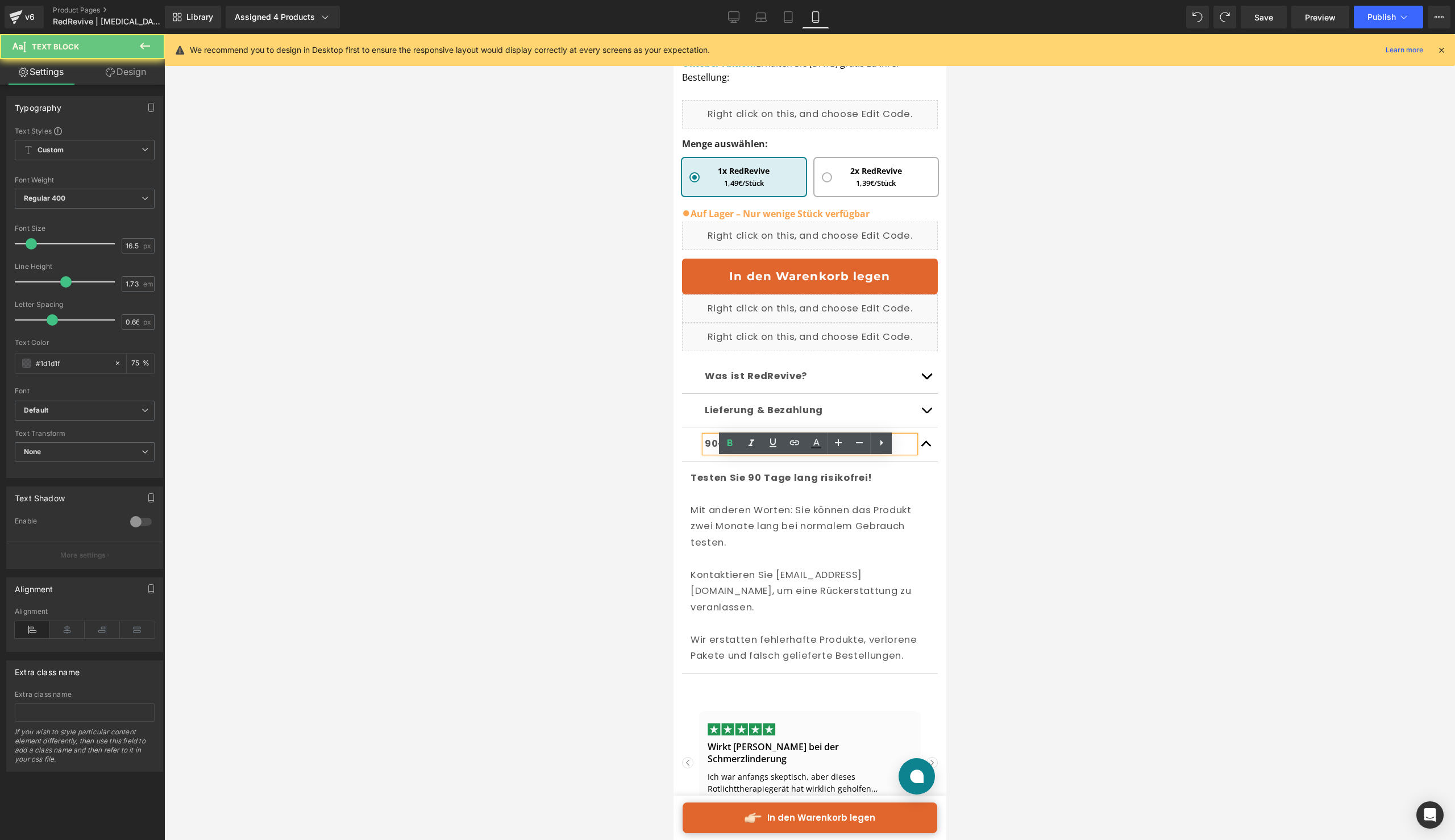
click at [728, 450] on b "90-day risk-free trial" at bounding box center [761, 444] width 114 height 13
copy b "90-day risk-free trial"
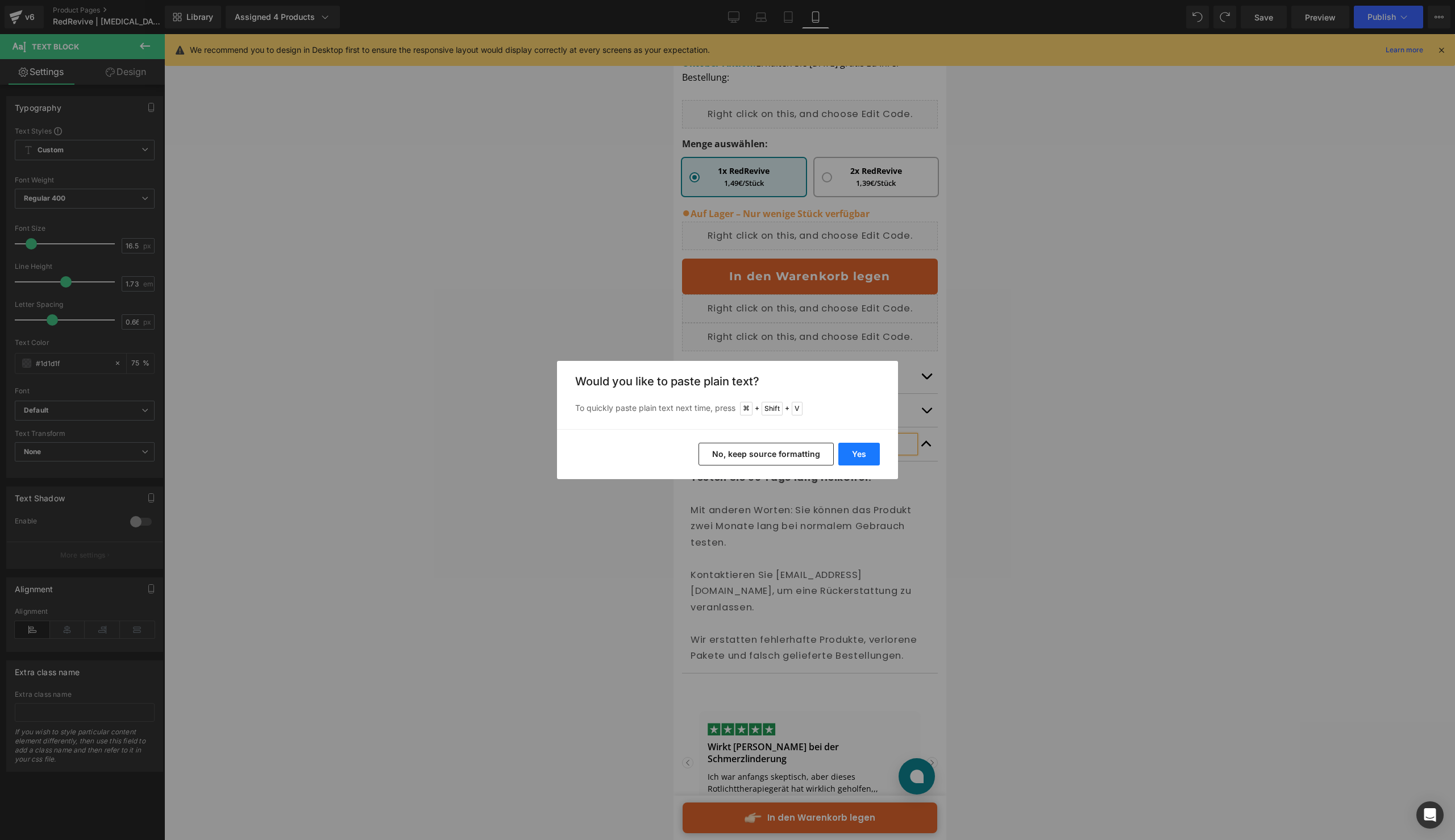
click at [843, 445] on button "Yes" at bounding box center [859, 454] width 41 height 23
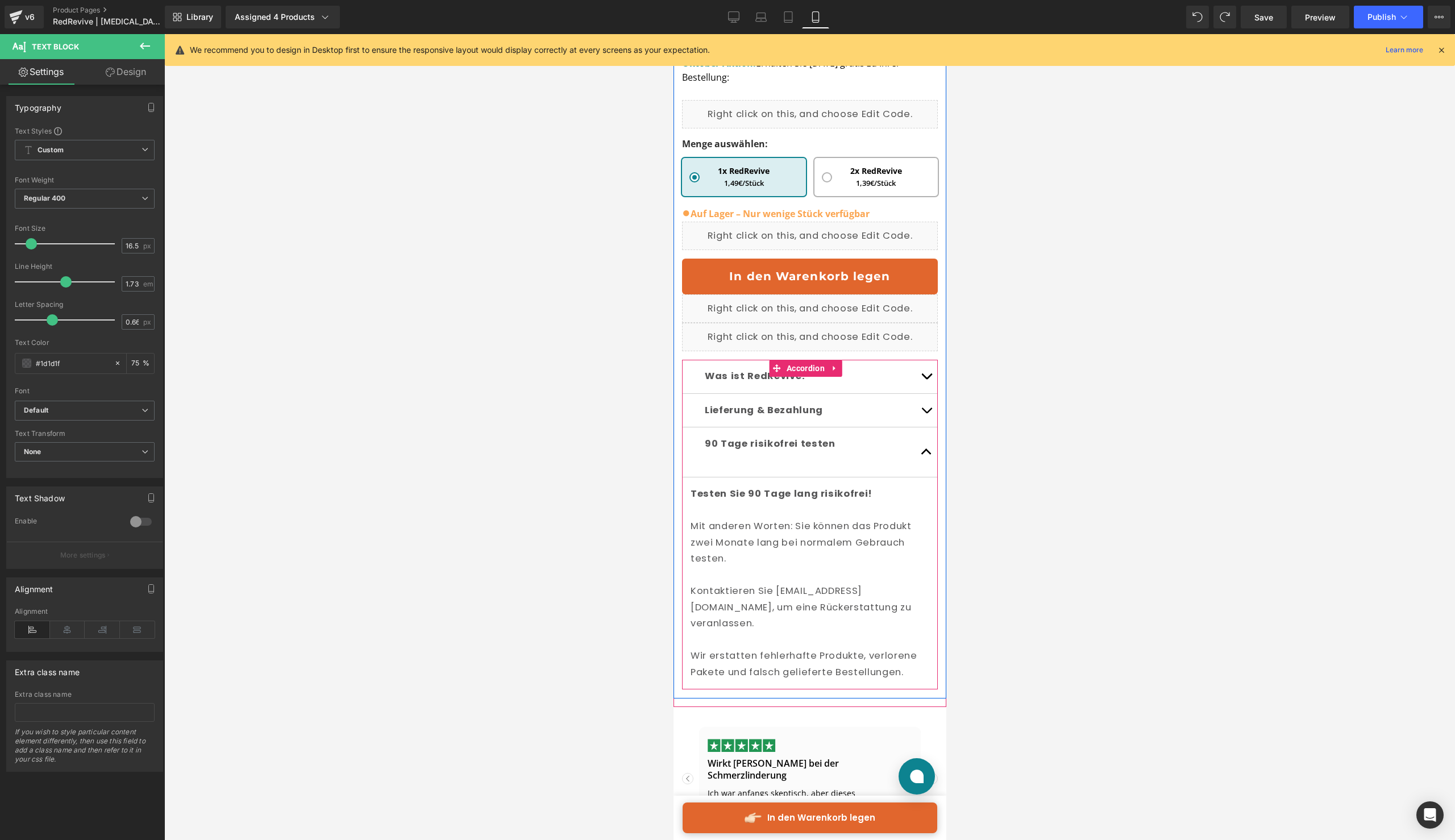
click at [864, 469] on p at bounding box center [810, 460] width 211 height 17
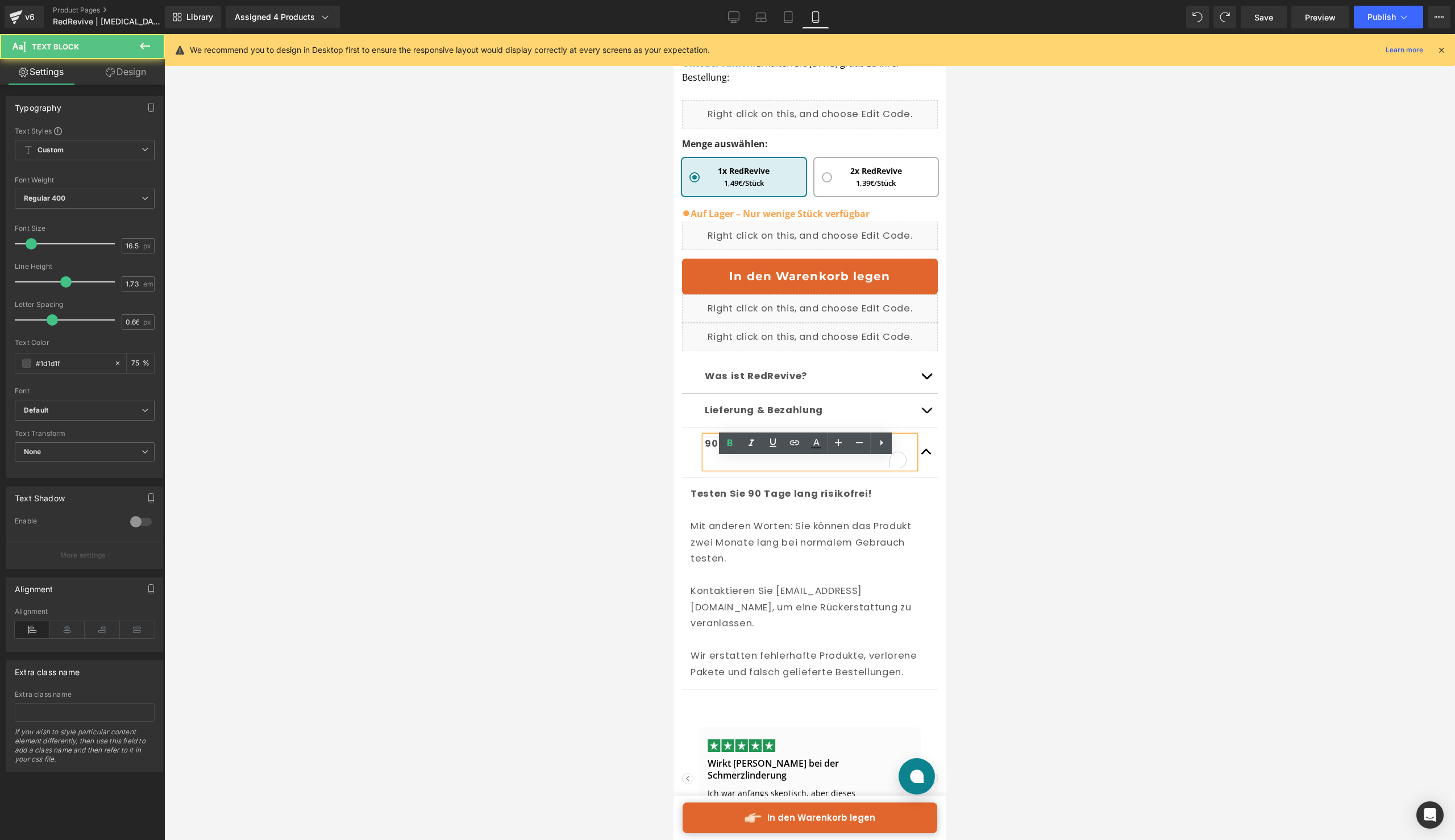
click at [861, 469] on p "To enrich screen reader interactions, please activate Accessibility in Grammarl…" at bounding box center [810, 460] width 211 height 17
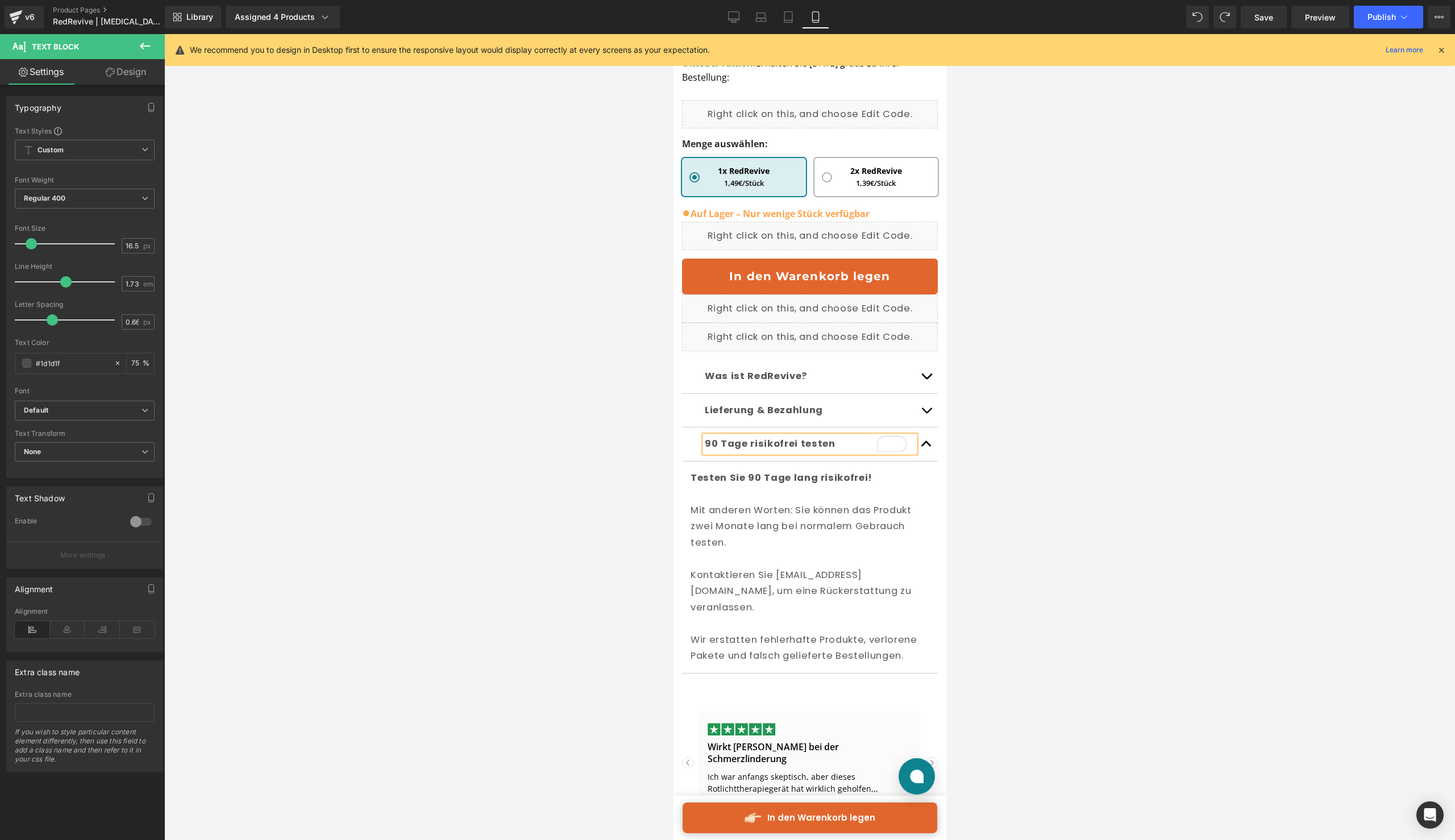
click at [1023, 497] on div at bounding box center [809, 437] width 1291 height 805
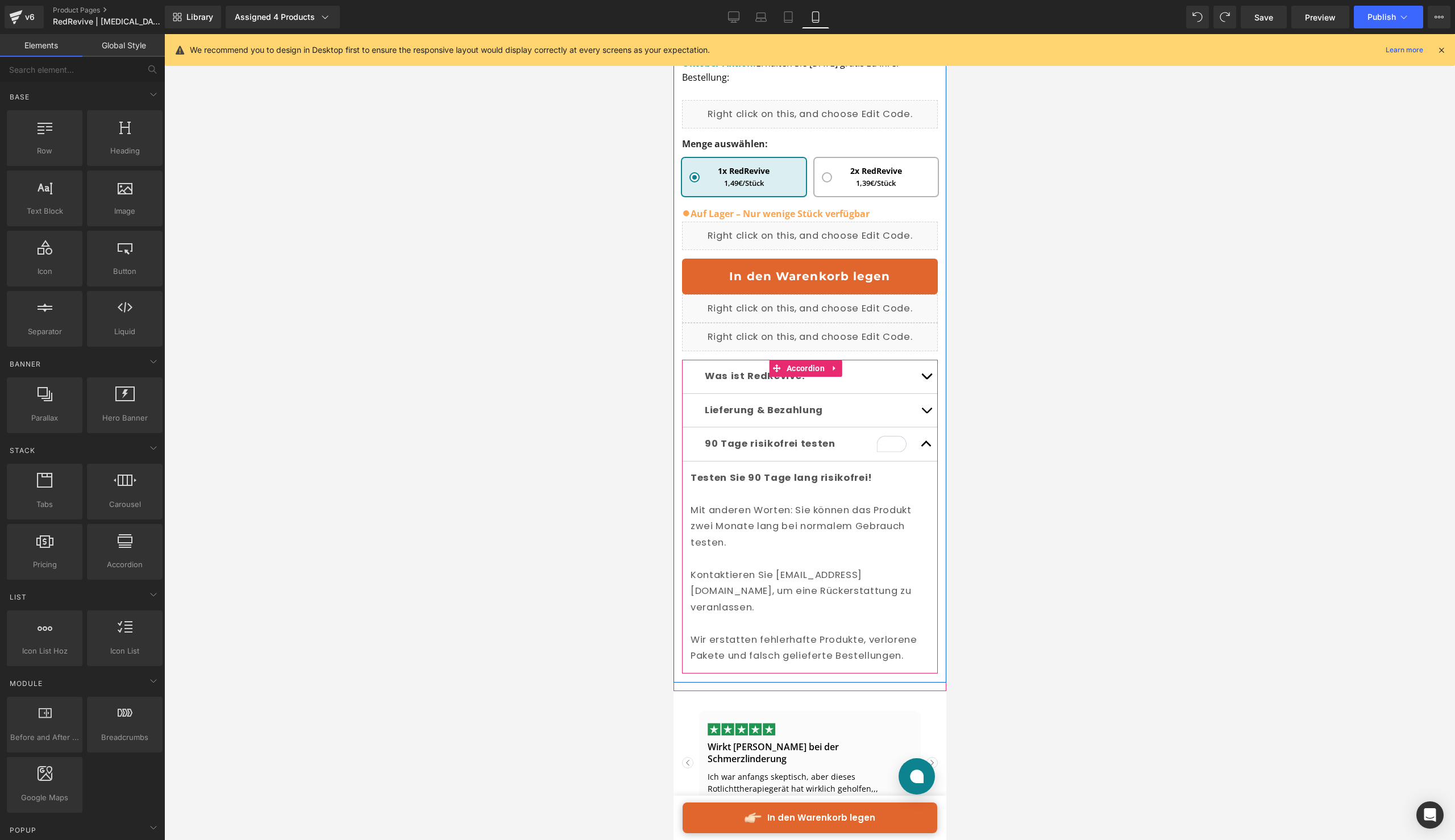
click at [914, 461] on button "button" at bounding box center [925, 444] width 23 height 34
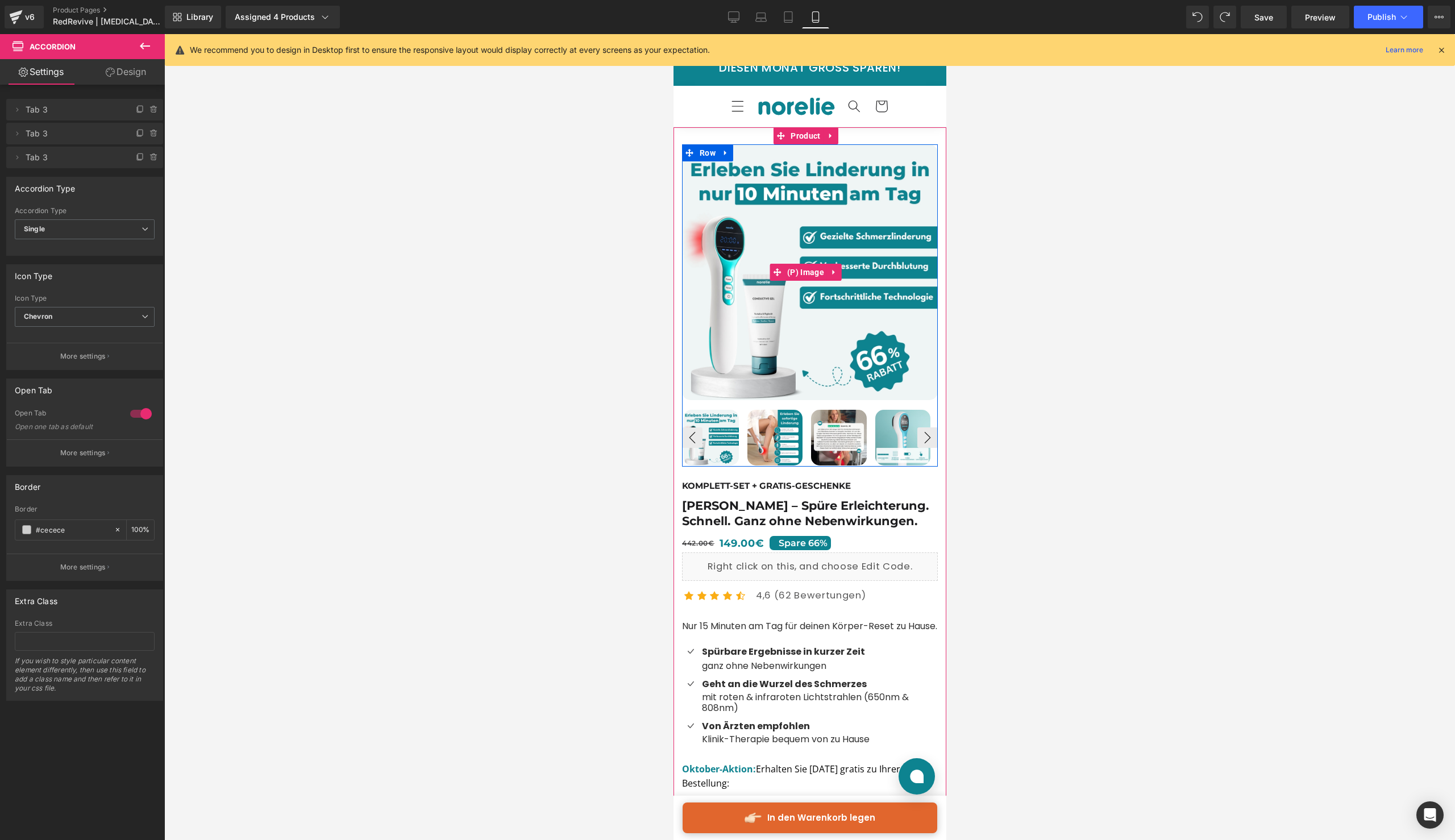
scroll to position [0, 0]
click at [1436, 51] on icon at bounding box center [1442, 50] width 10 height 10
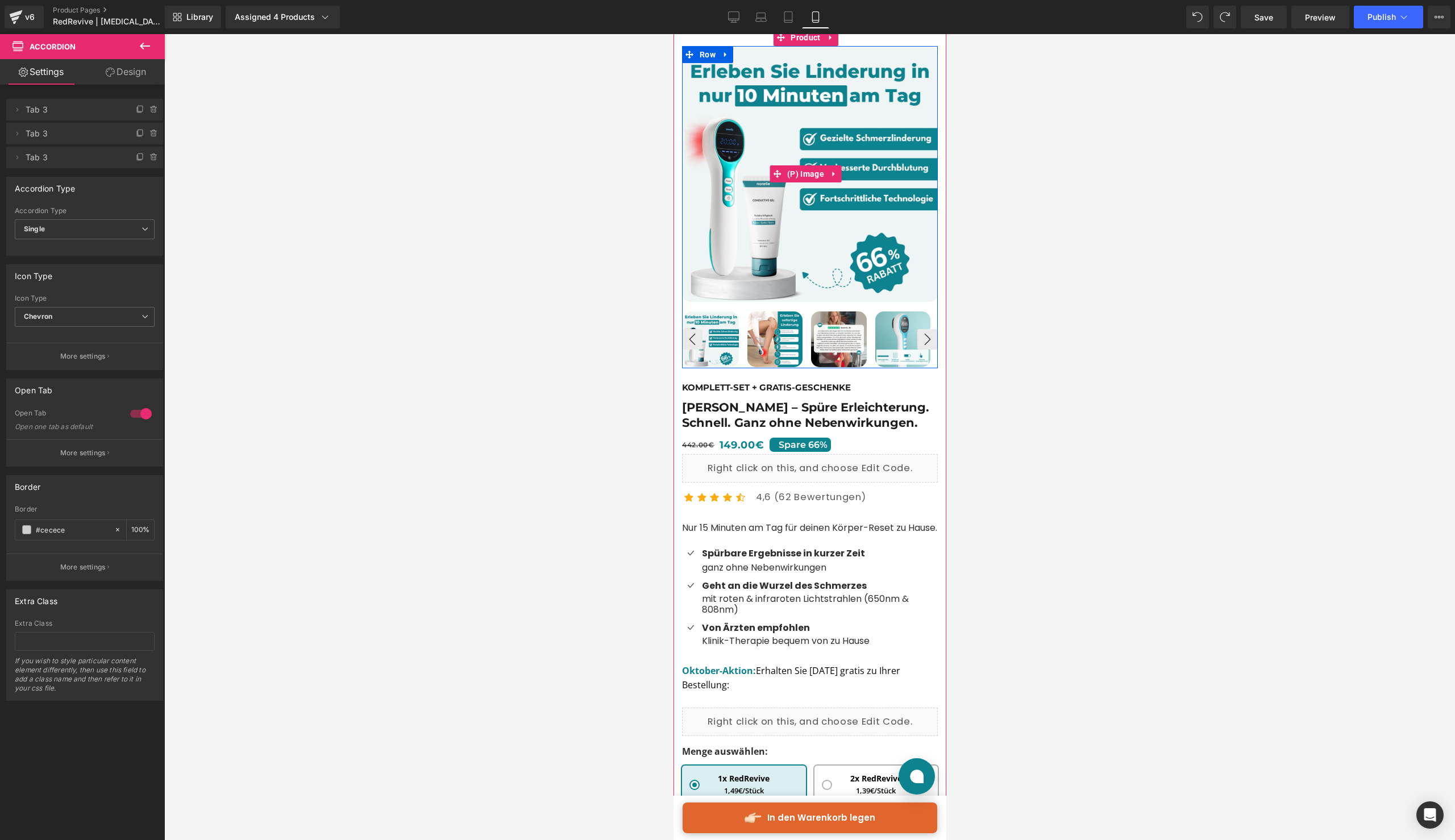
scroll to position [101, 0]
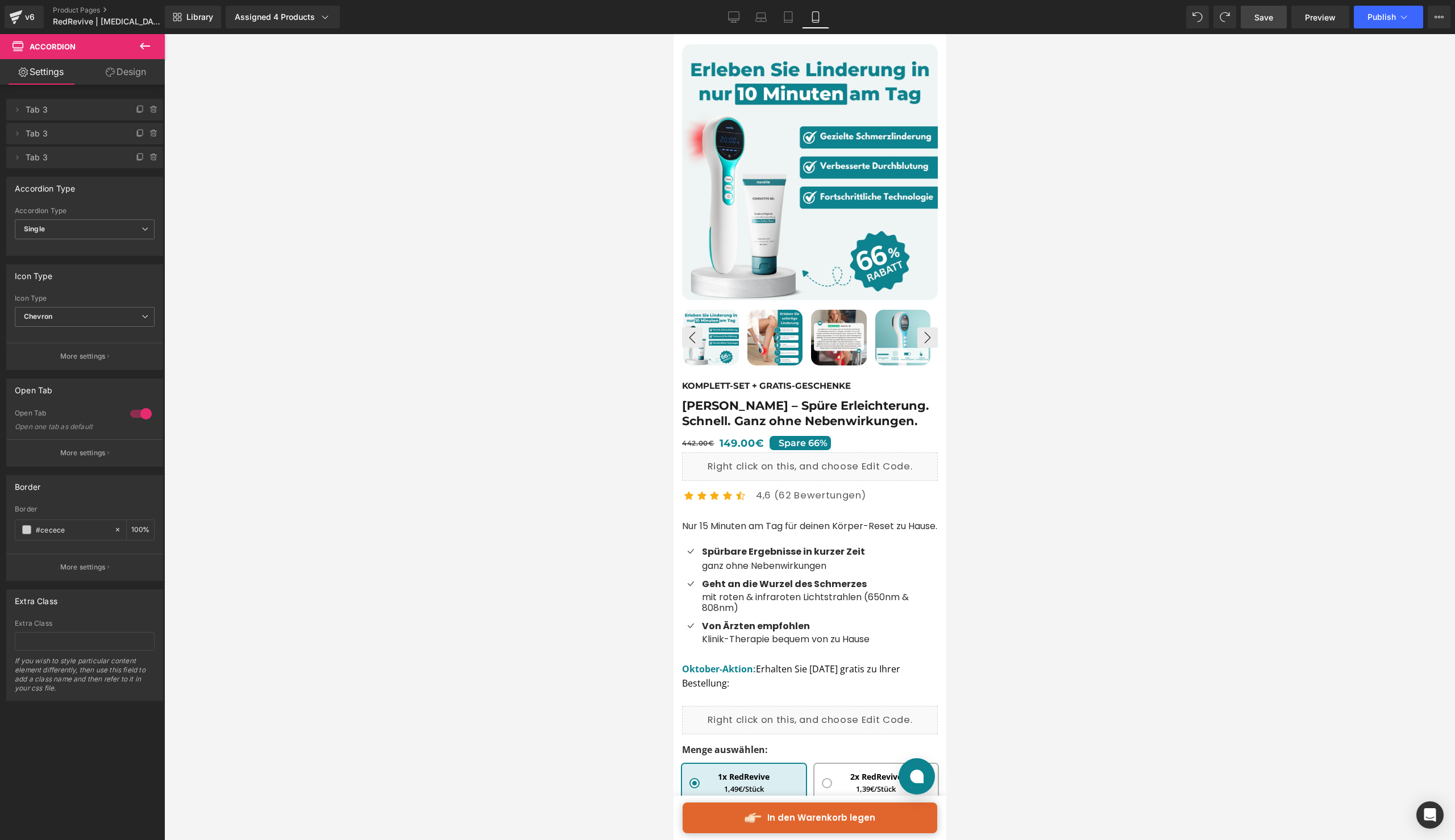
click at [1271, 16] on span "Save" at bounding box center [1264, 18] width 19 height 12
click at [1322, 16] on span "Preview" at bounding box center [1320, 18] width 30 height 12
click at [1319, 18] on span "Preview" at bounding box center [1320, 18] width 30 height 12
click at [1314, 17] on span "Preview" at bounding box center [1320, 18] width 30 height 12
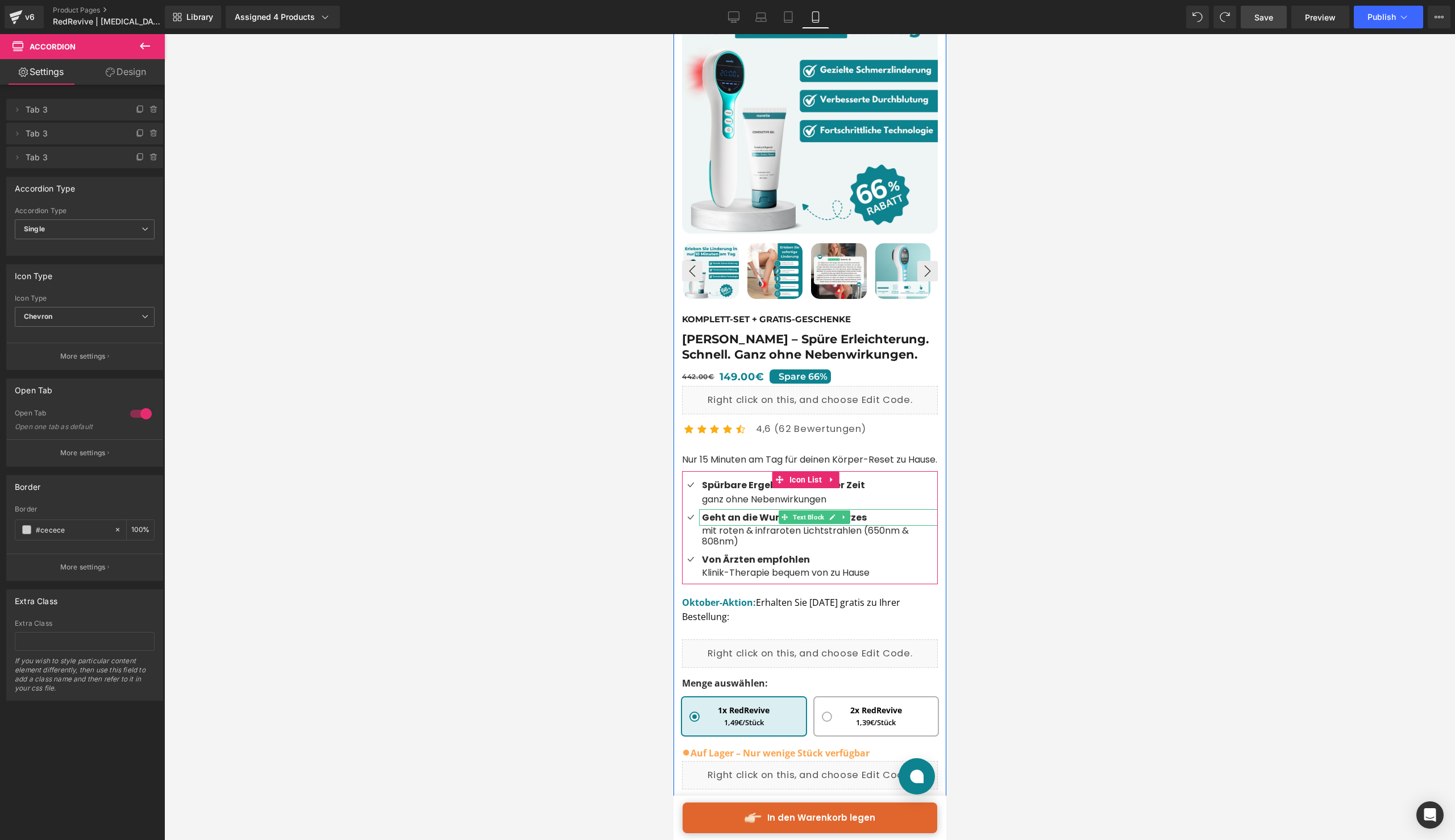
scroll to position [174, 0]
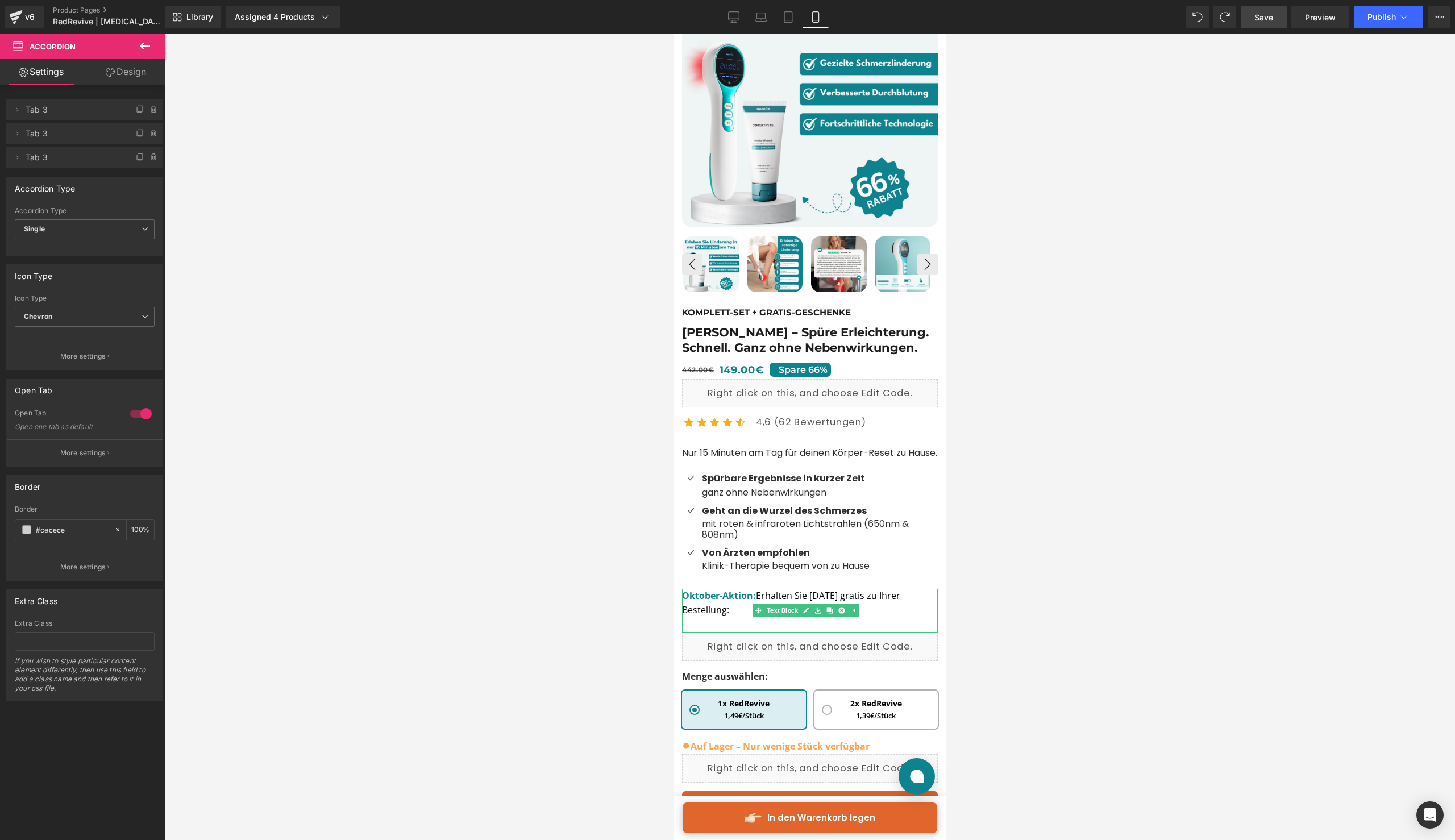
click at [781, 632] on p "Oktober-Aktion: Erhalten Sie [DATE] gratis zu Ihrer Bestellung:" at bounding box center [810, 610] width 256 height 44
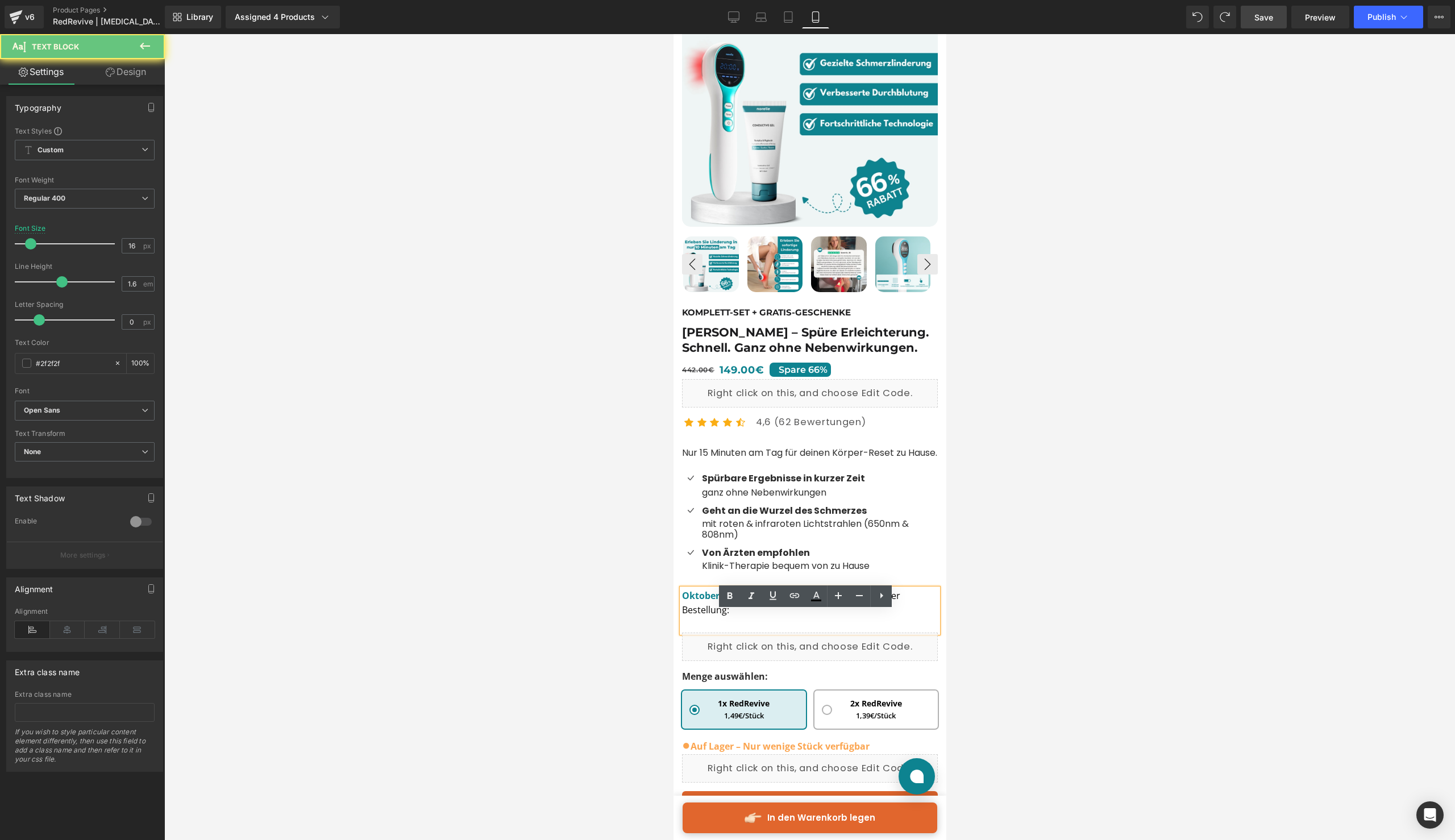
click at [765, 632] on p "Oktober-Aktion: Erhalten Sie [DATE] gratis zu Ihrer Bestellung:" at bounding box center [810, 610] width 256 height 44
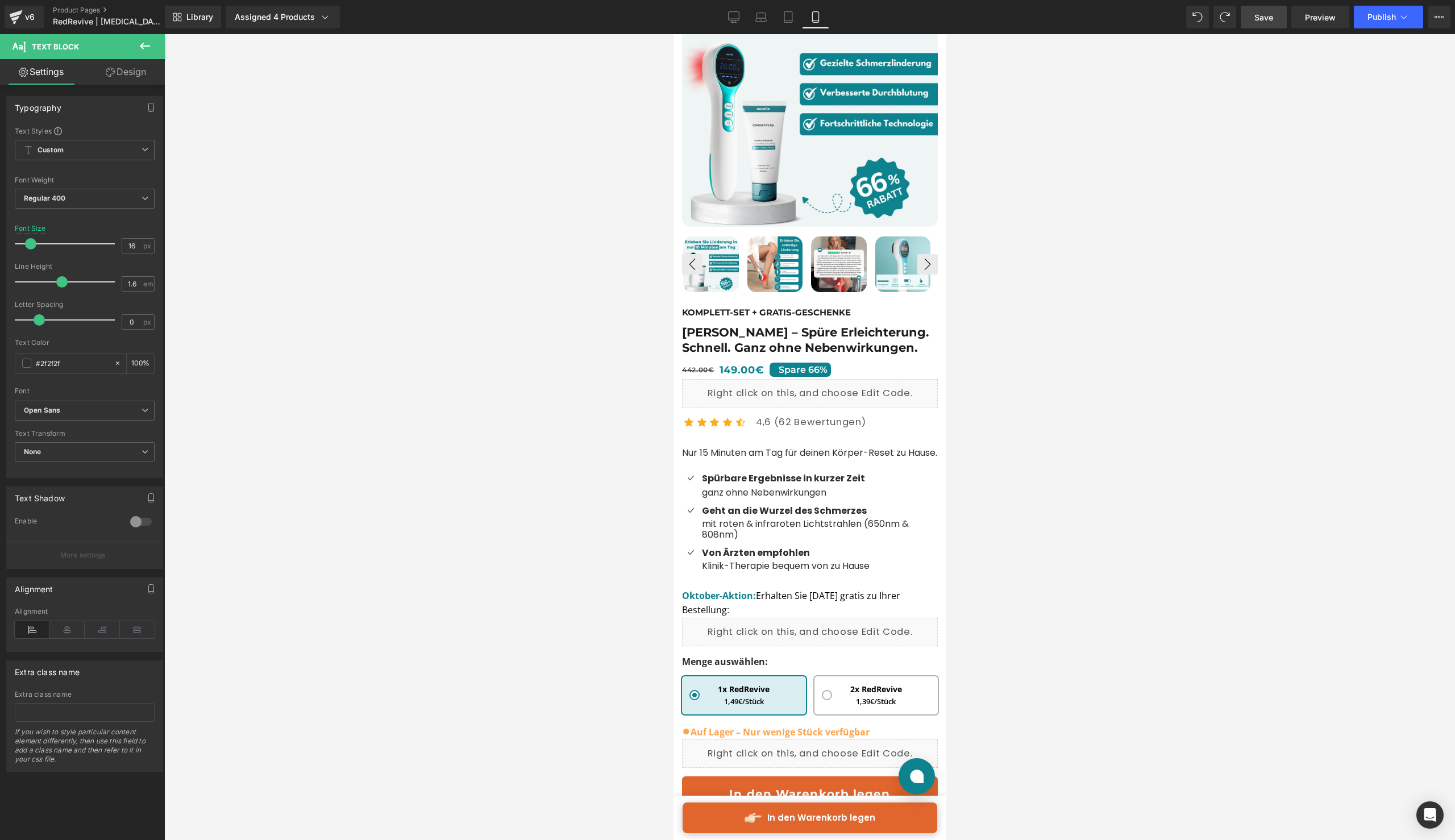
click at [1053, 611] on div at bounding box center [809, 437] width 1291 height 805
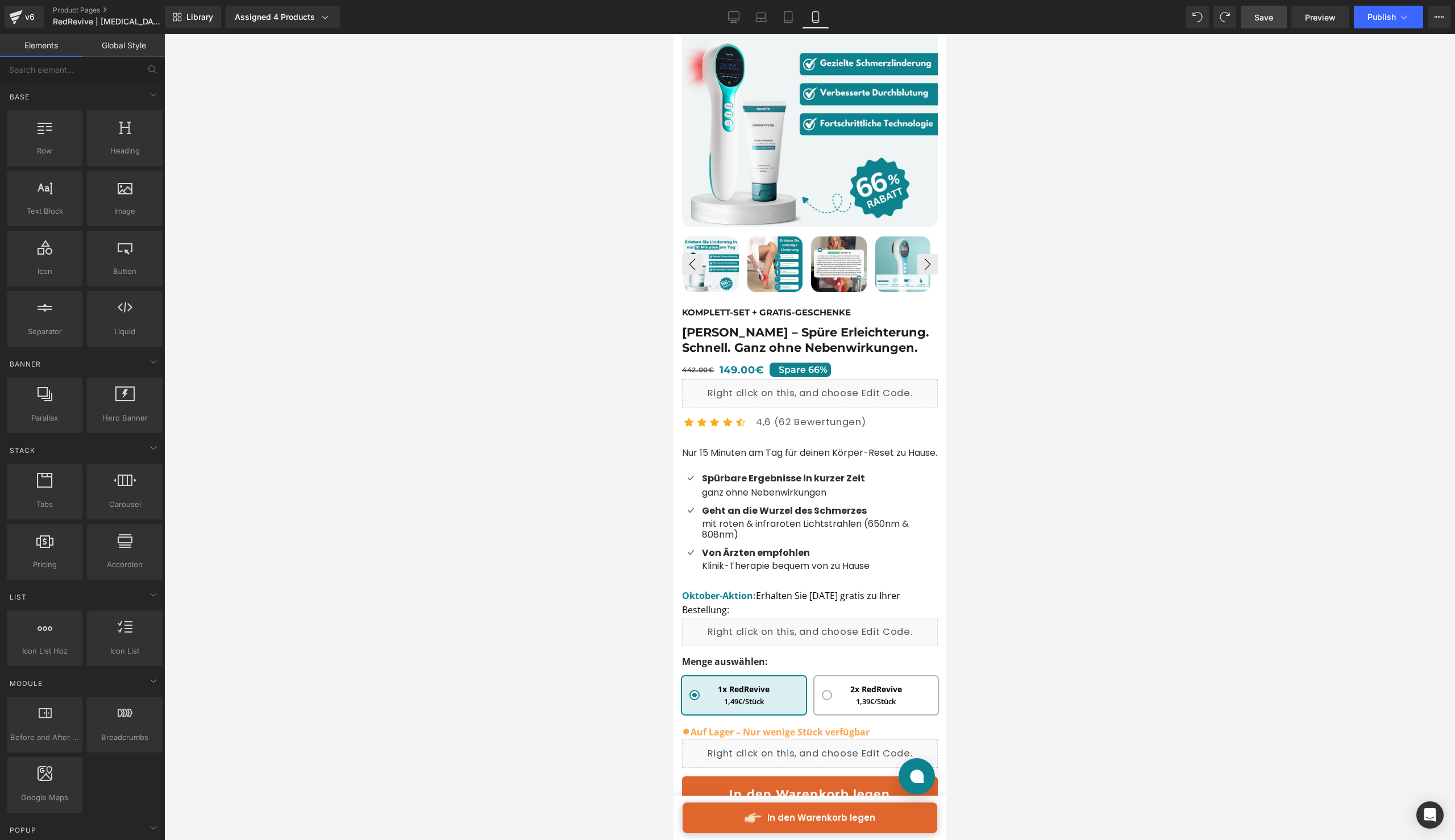
click at [1269, 15] on span "Save" at bounding box center [1264, 18] width 19 height 12
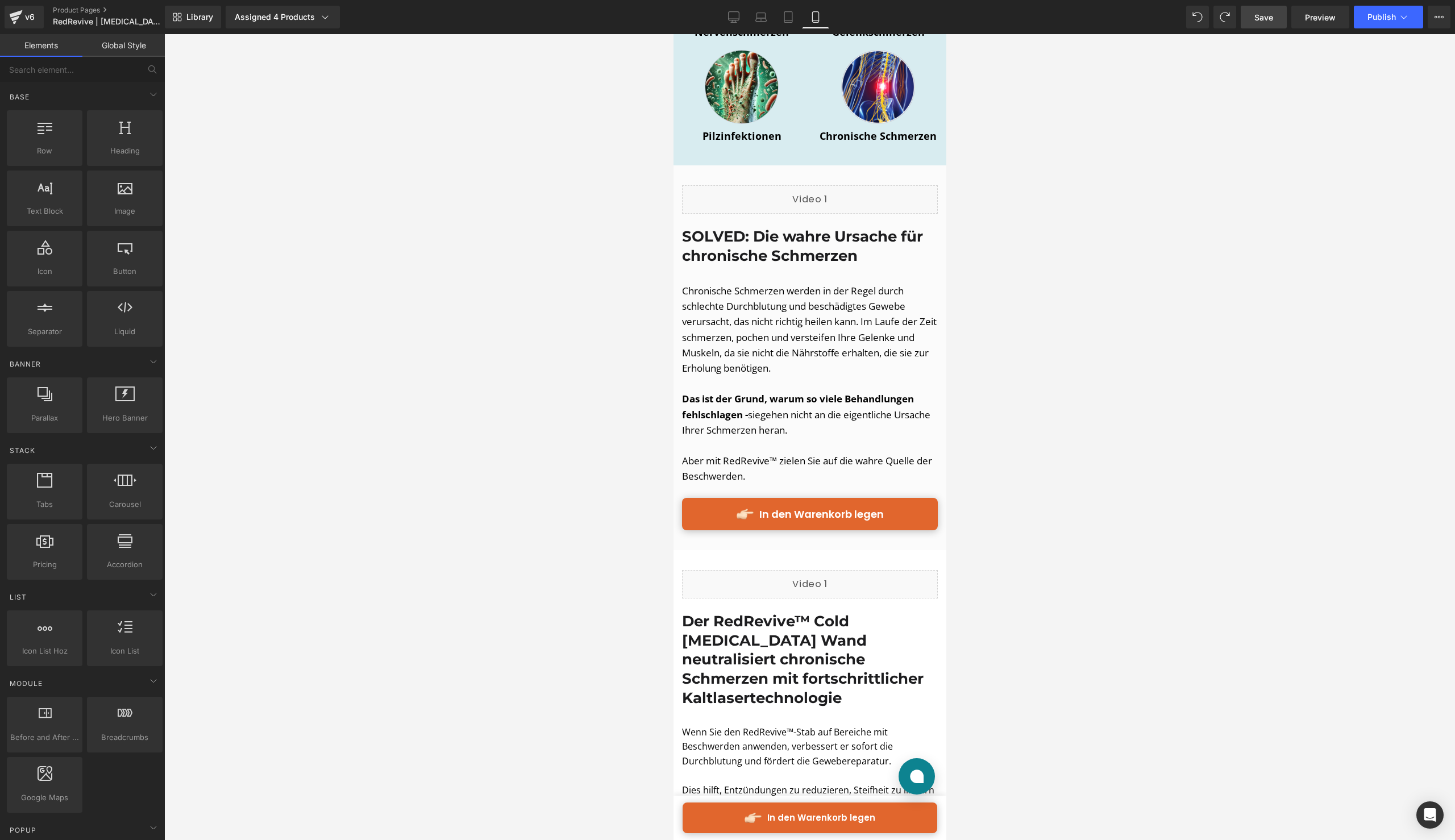
scroll to position [1464, 0]
click at [1371, 25] on button "Publish" at bounding box center [1388, 17] width 69 height 23
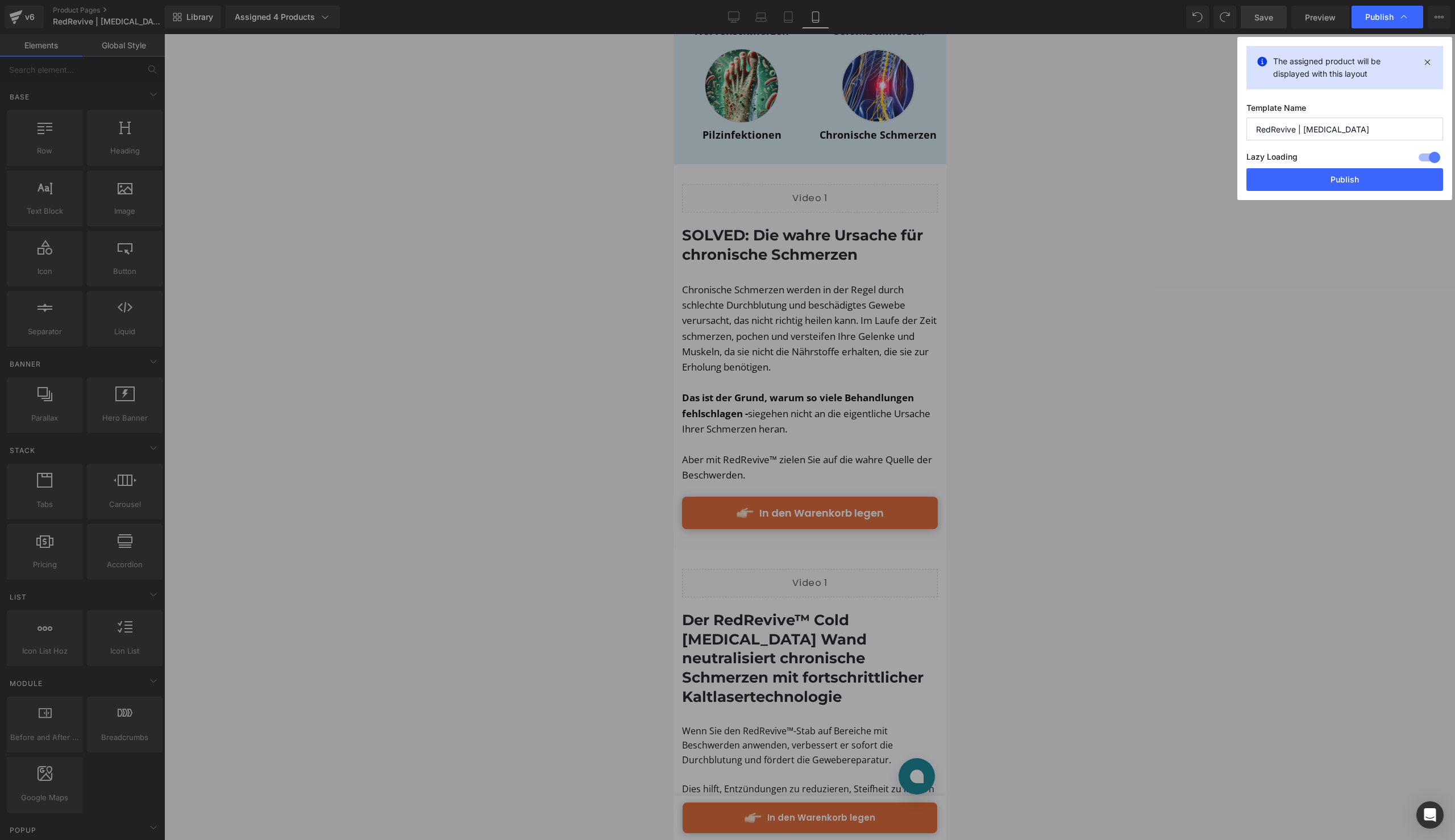
click at [1341, 162] on div "Lazy Loading Build Upgrade plan to unlock" at bounding box center [1346, 159] width 197 height 19
drag, startPoint x: 1328, startPoint y: 174, endPoint x: 149, endPoint y: 231, distance: 1180.4
click at [1328, 174] on button "Publish" at bounding box center [1346, 179] width 197 height 23
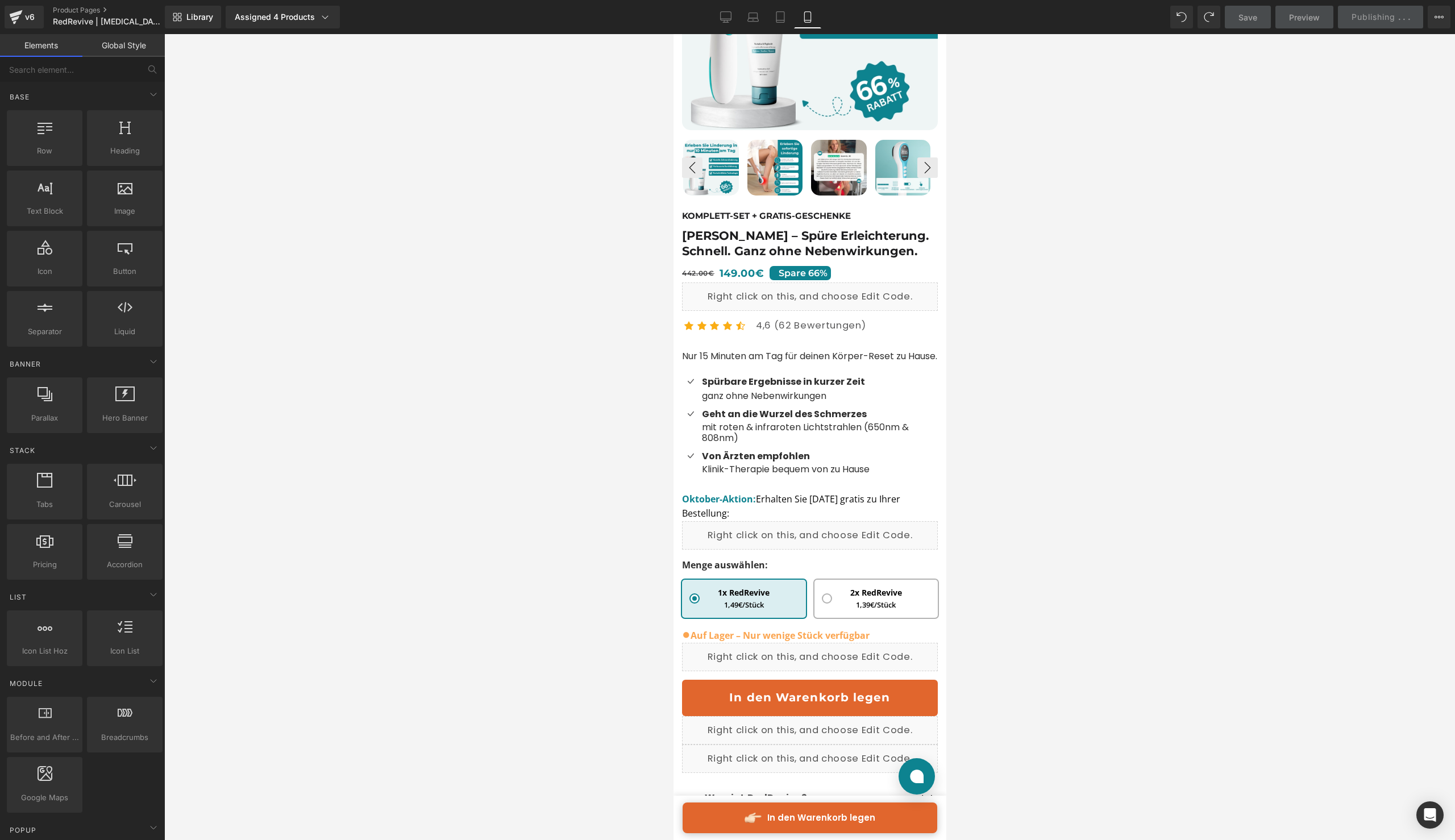
scroll to position [0, 0]
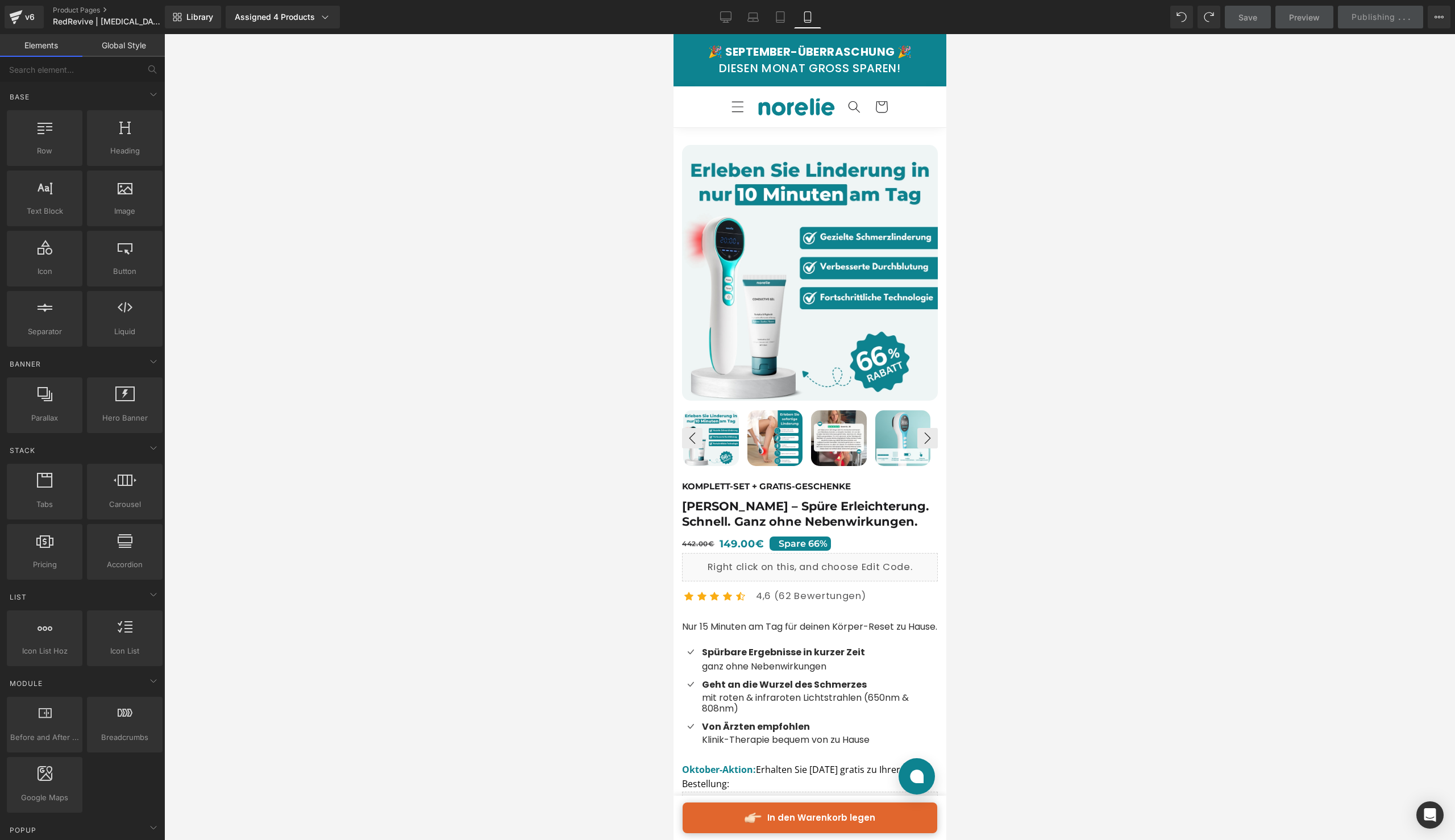
click at [855, 51] on div "🎉 SEPTEMBER-ÜBERRASCHUNG 🎉" at bounding box center [810, 52] width 204 height 13
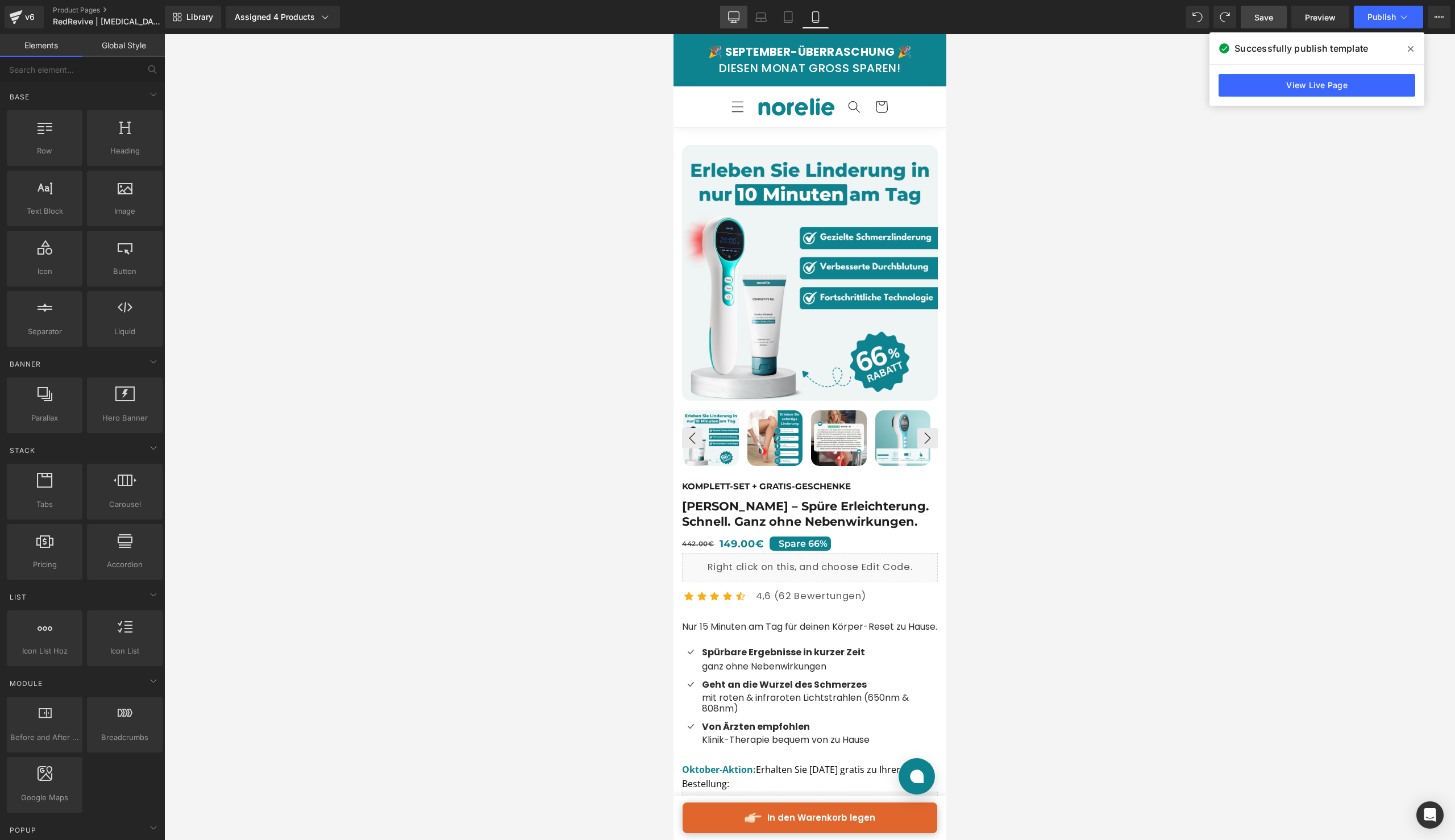
click at [747, 18] on link "Desktop" at bounding box center [733, 17] width 27 height 23
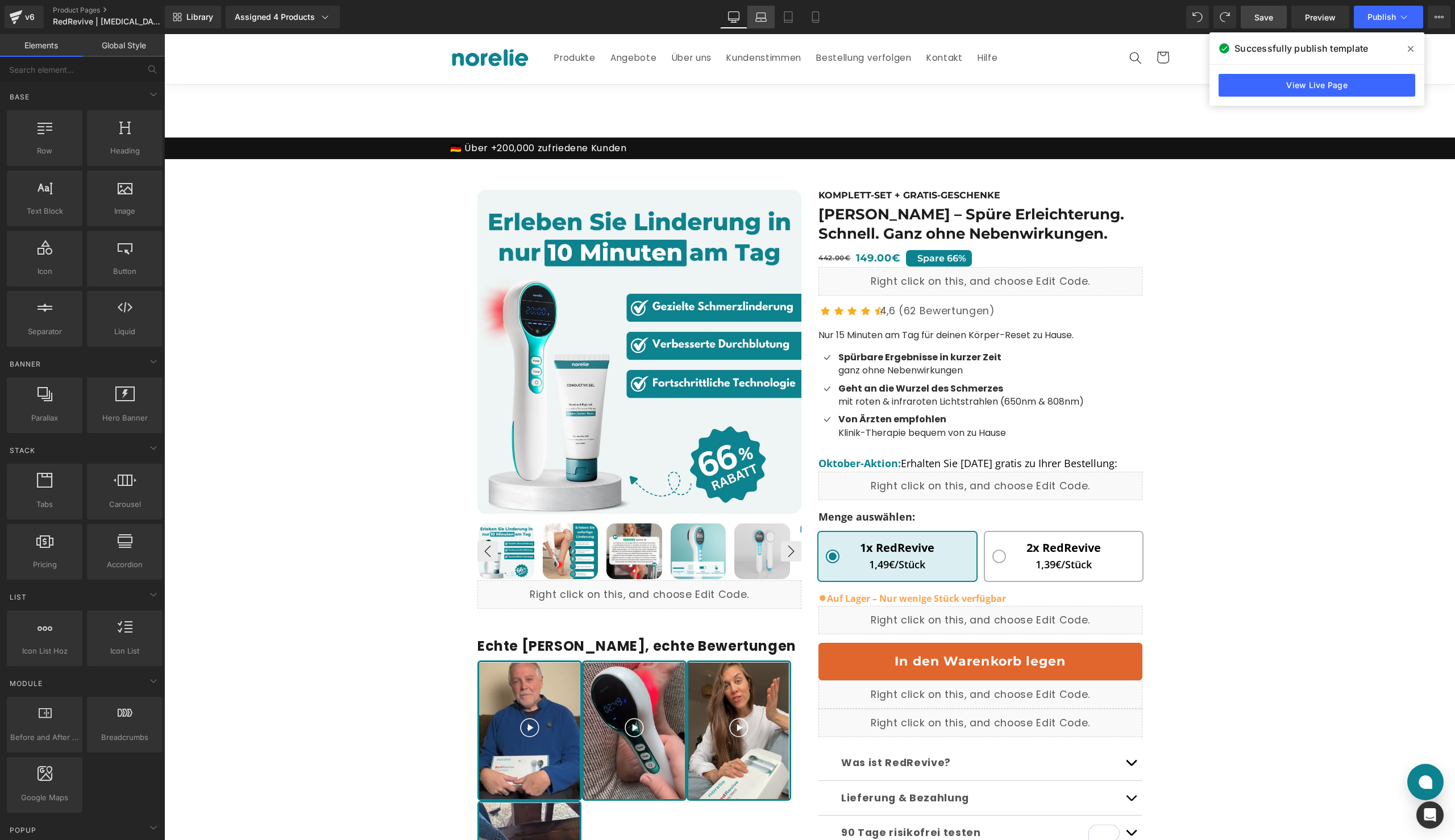
scroll to position [125, 0]
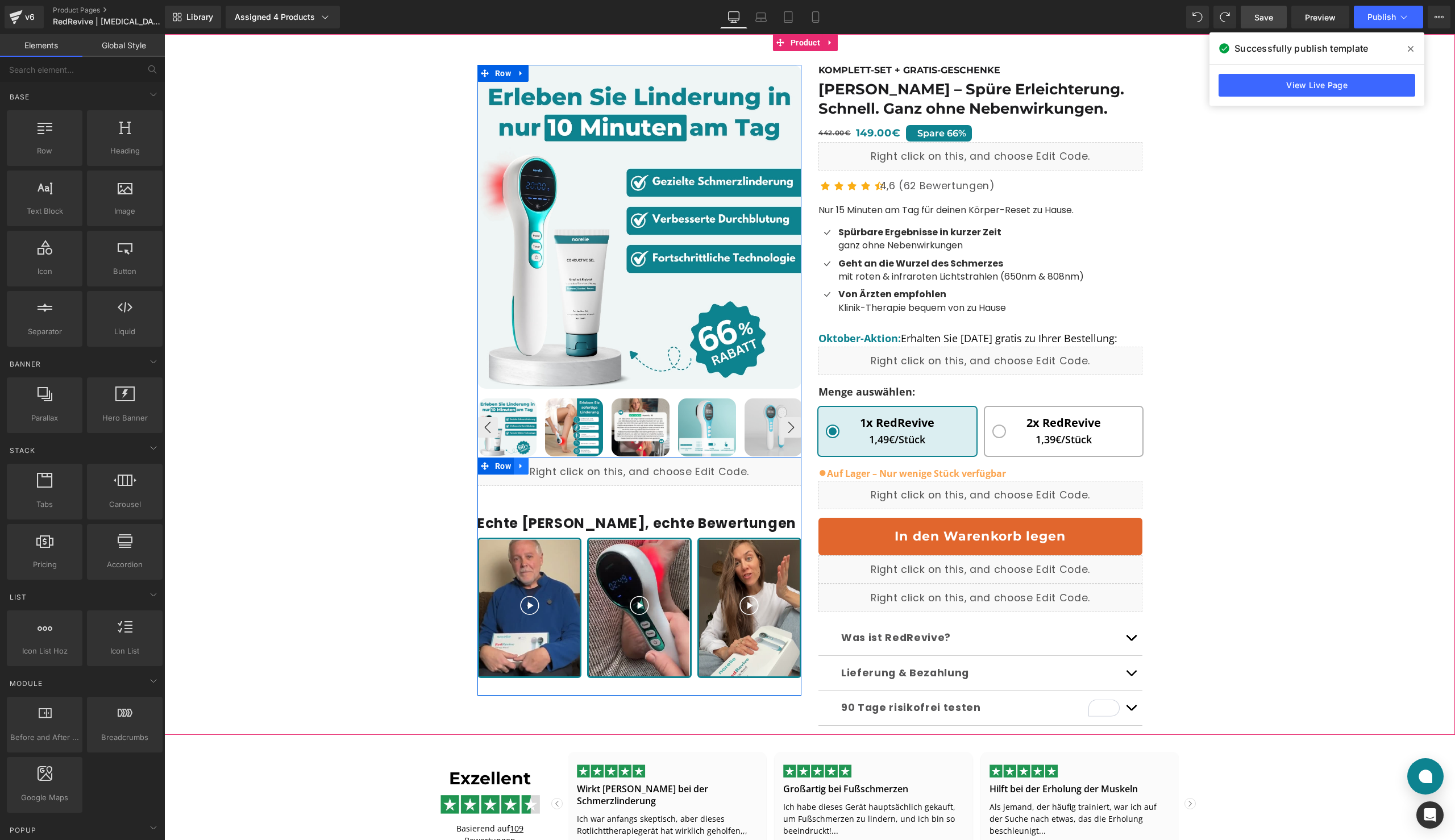
click at [520, 465] on icon at bounding box center [520, 466] width 3 height 5
click at [549, 466] on icon at bounding box center [550, 465] width 8 height 8
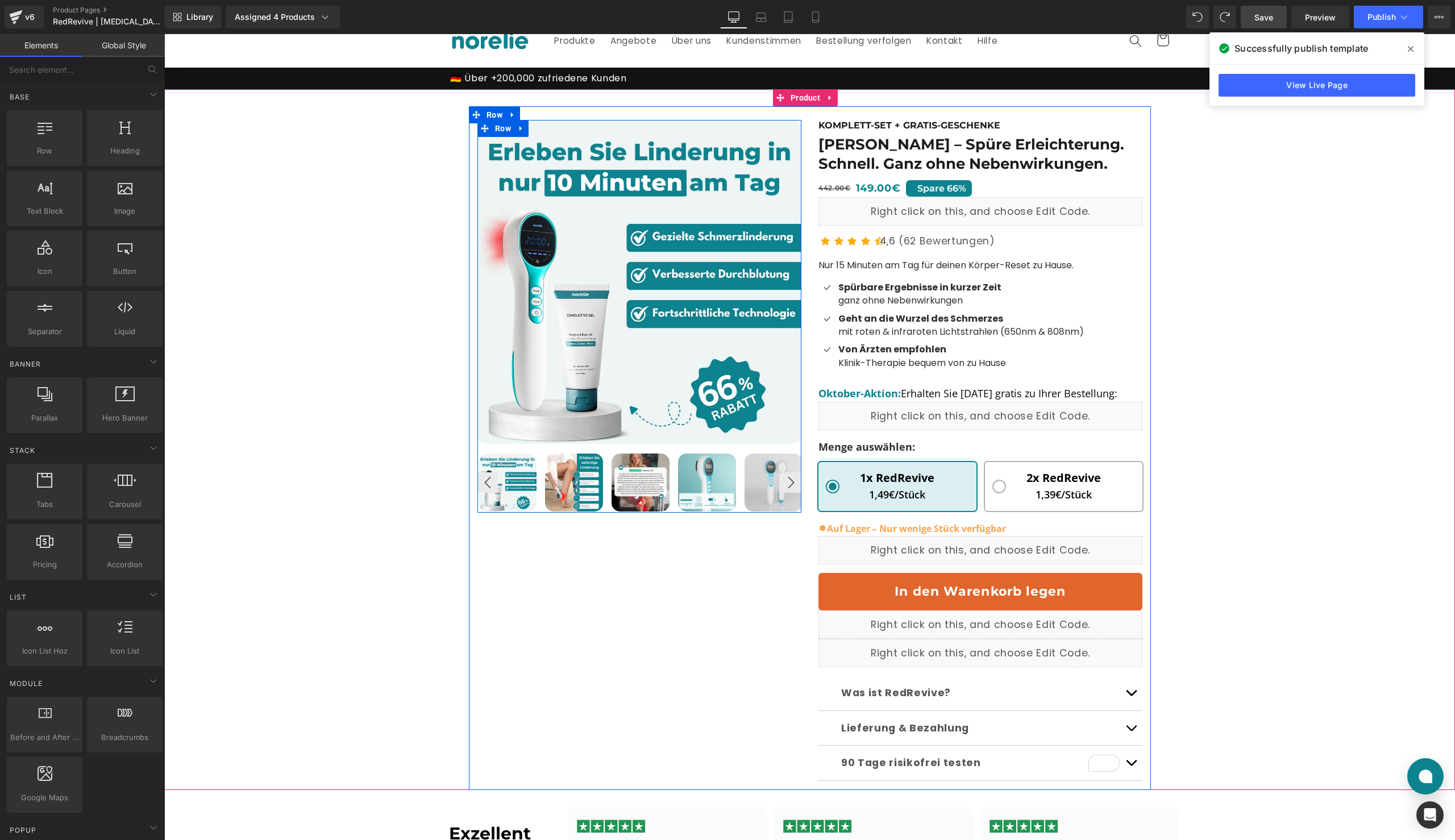
scroll to position [0, 0]
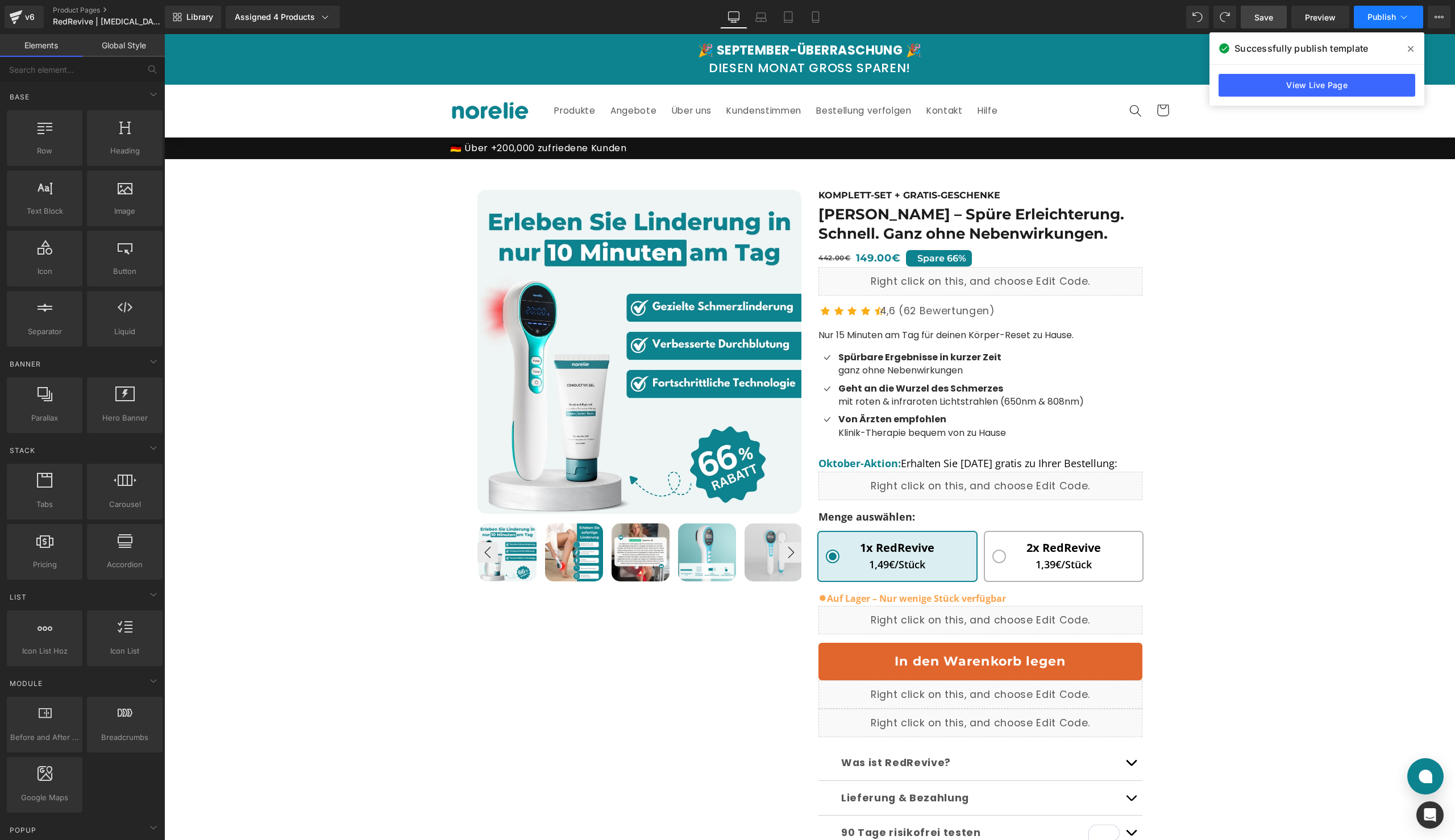
click at [1371, 23] on button "Publish" at bounding box center [1388, 17] width 69 height 23
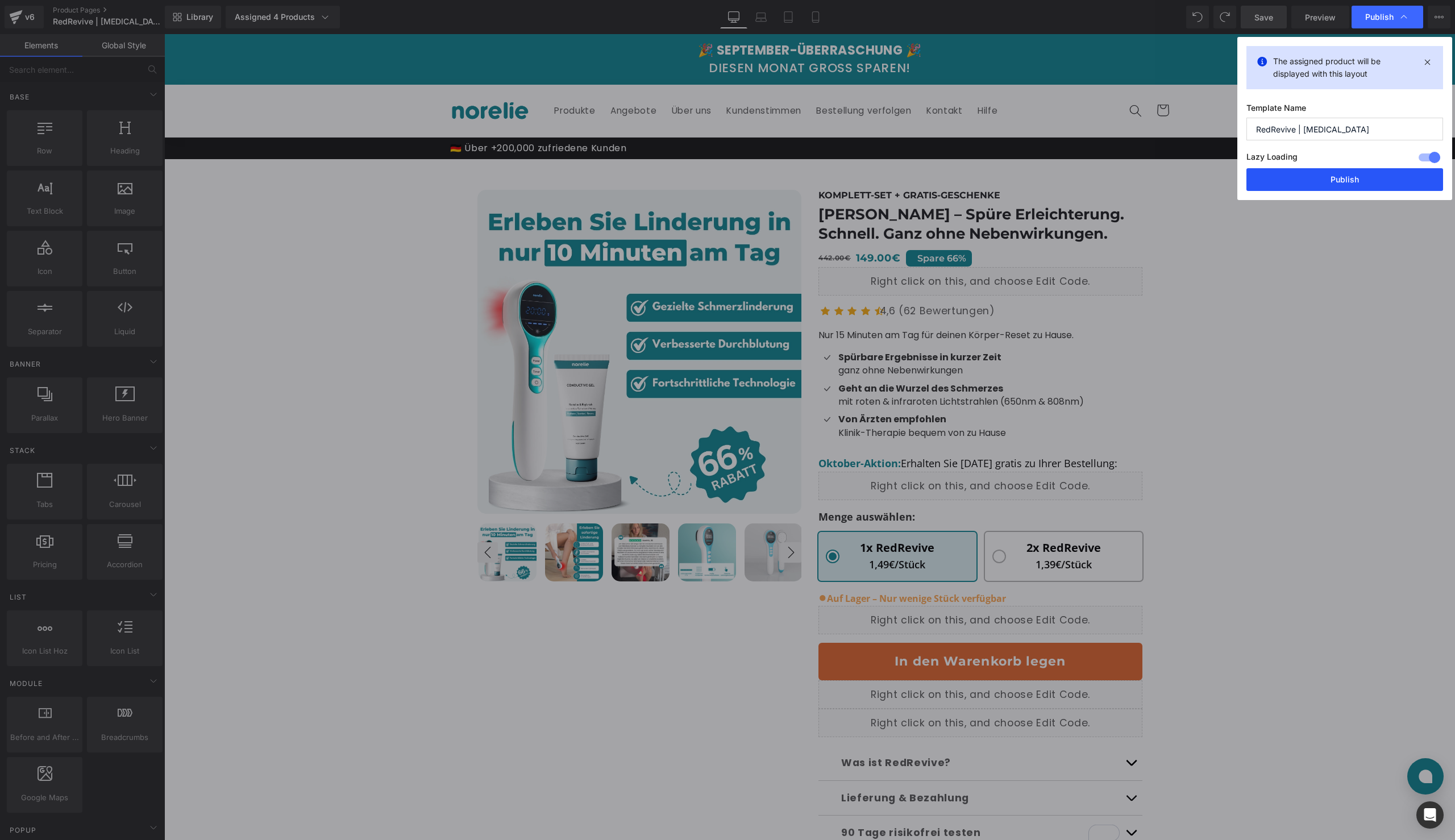
click at [1348, 176] on button "Publish" at bounding box center [1346, 179] width 197 height 23
